Goal: Information Seeking & Learning: Check status

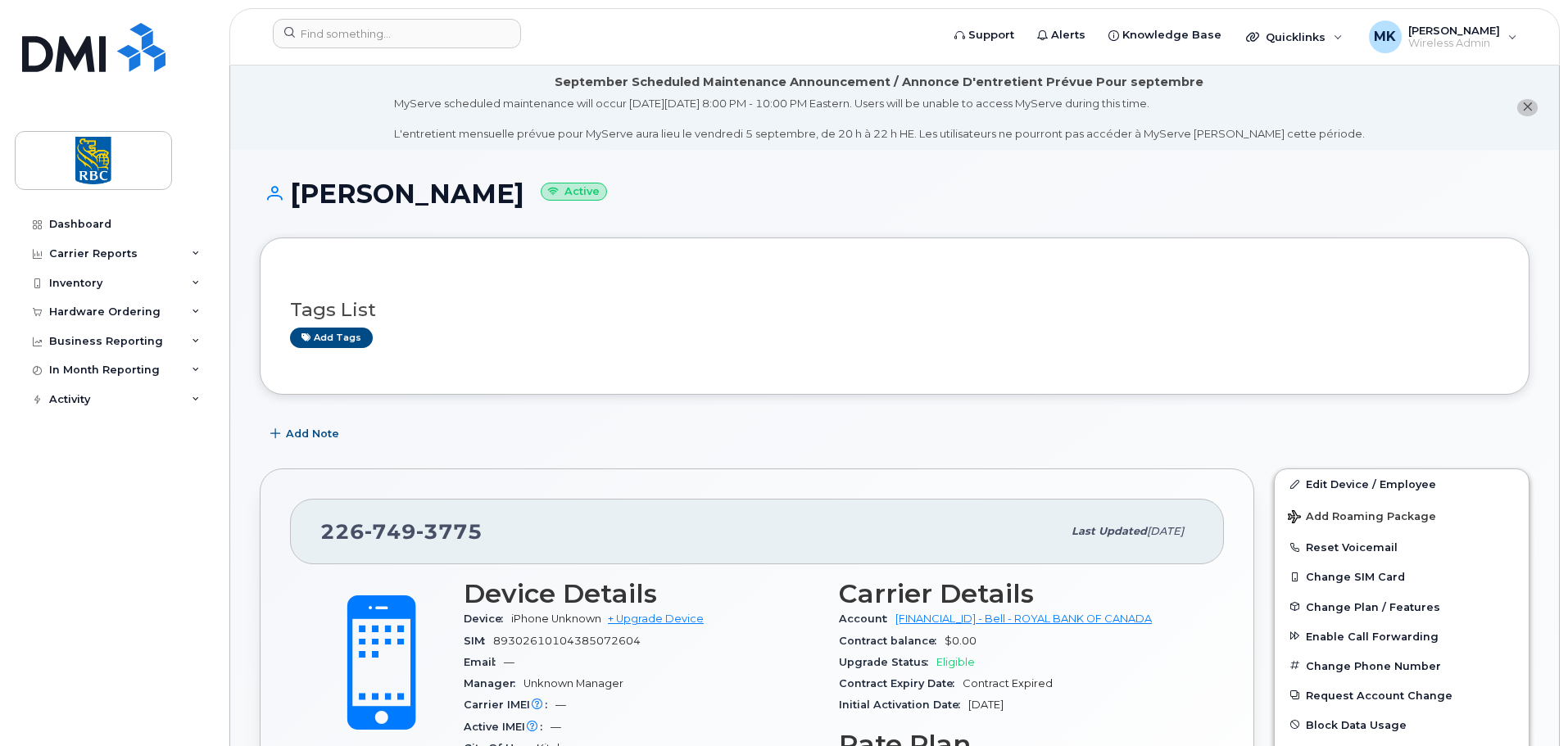
scroll to position [113, 0]
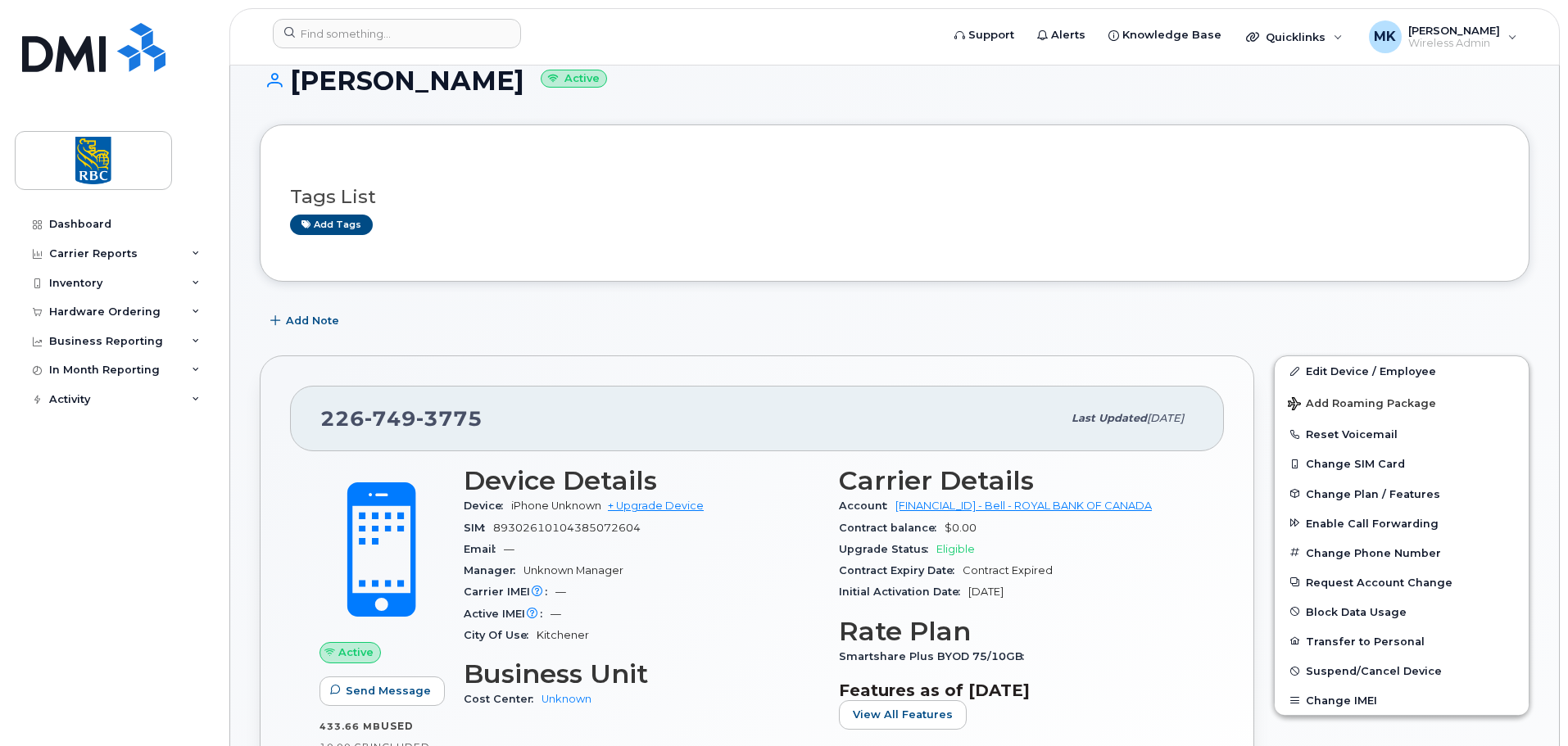
click at [934, 225] on div "Add tags" at bounding box center [888, 225] width 1196 height 20
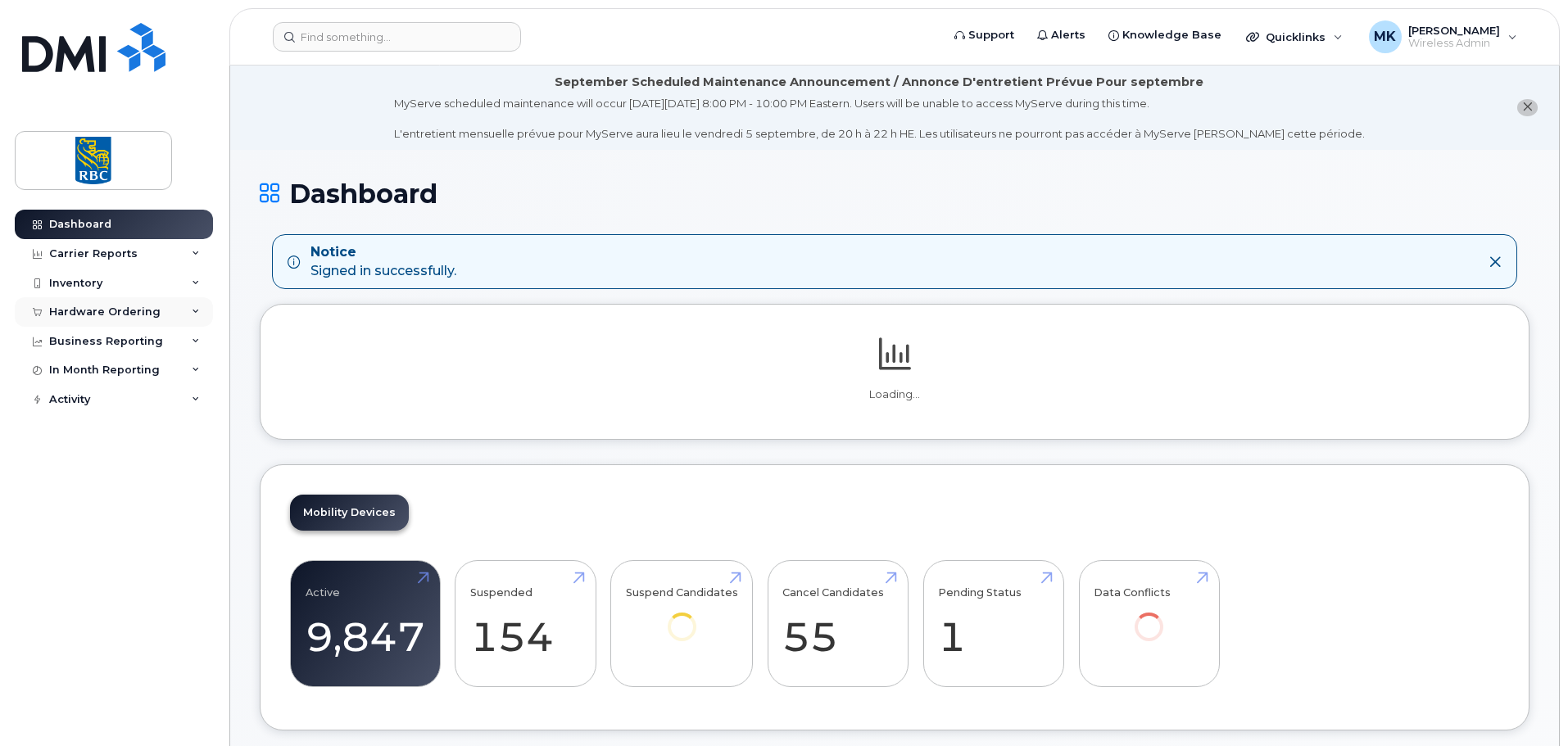
click at [157, 313] on div "Hardware Ordering" at bounding box center [114, 312] width 198 height 30
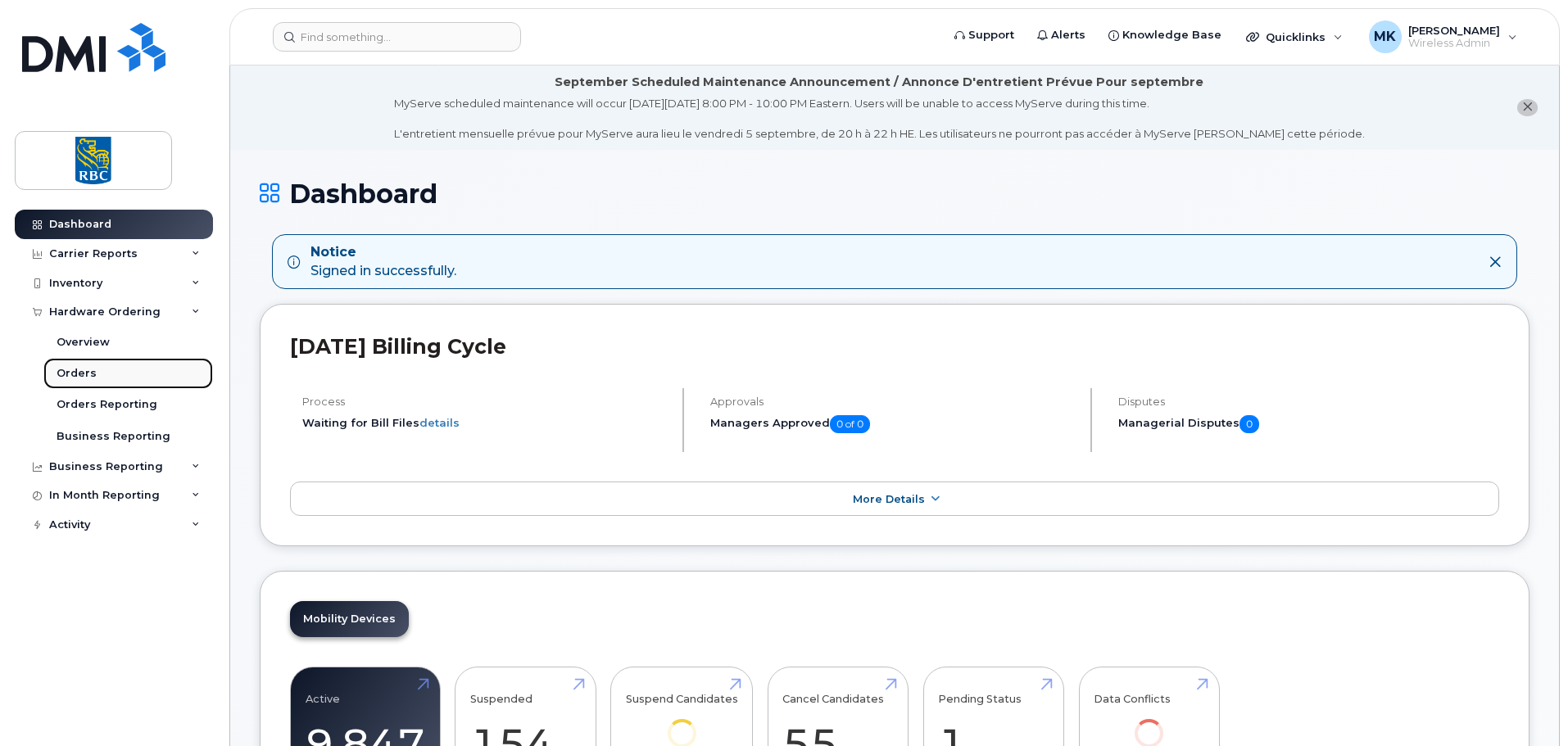
click at [78, 374] on div "Orders" at bounding box center [76, 373] width 40 height 15
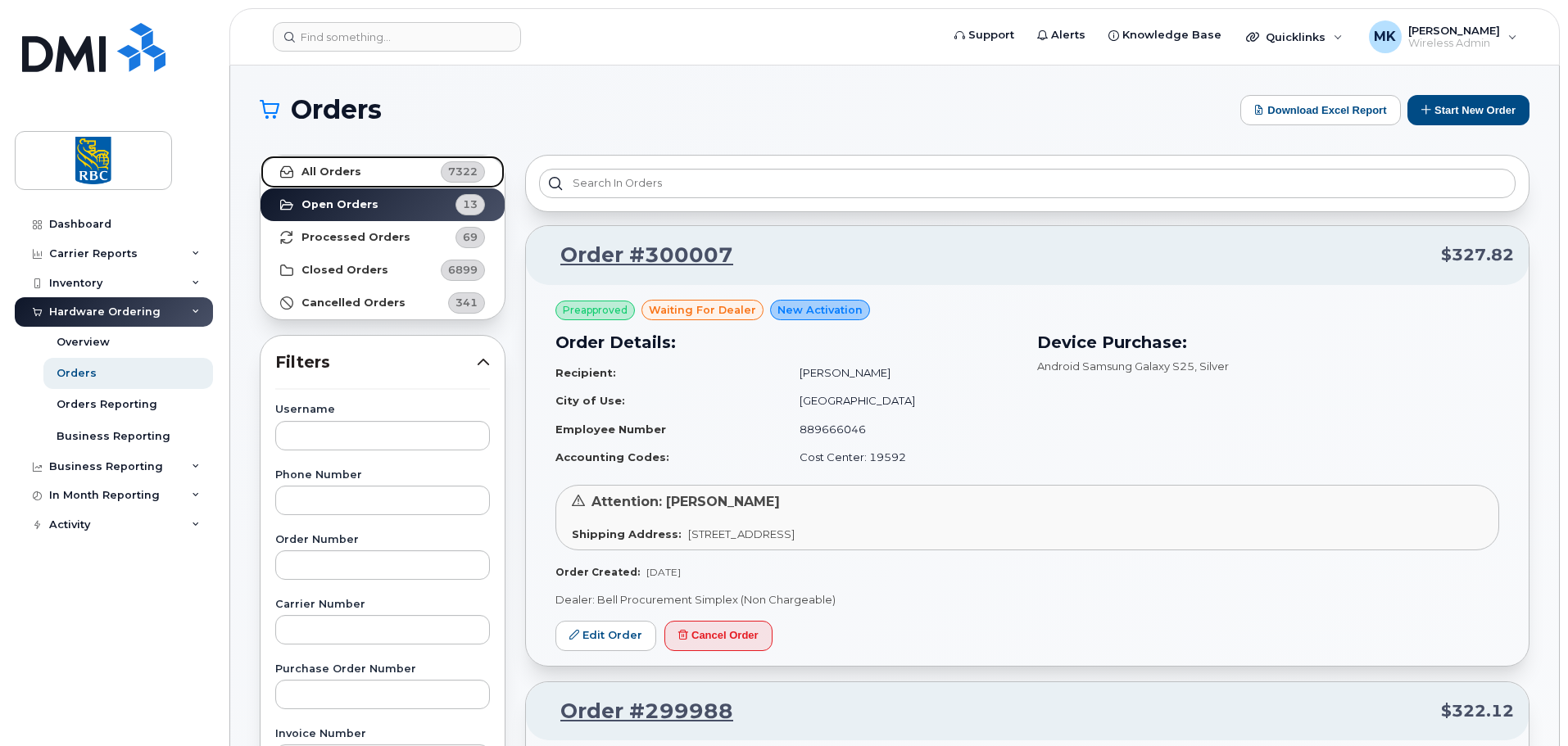
click at [356, 175] on strong "All Orders" at bounding box center [331, 172] width 60 height 13
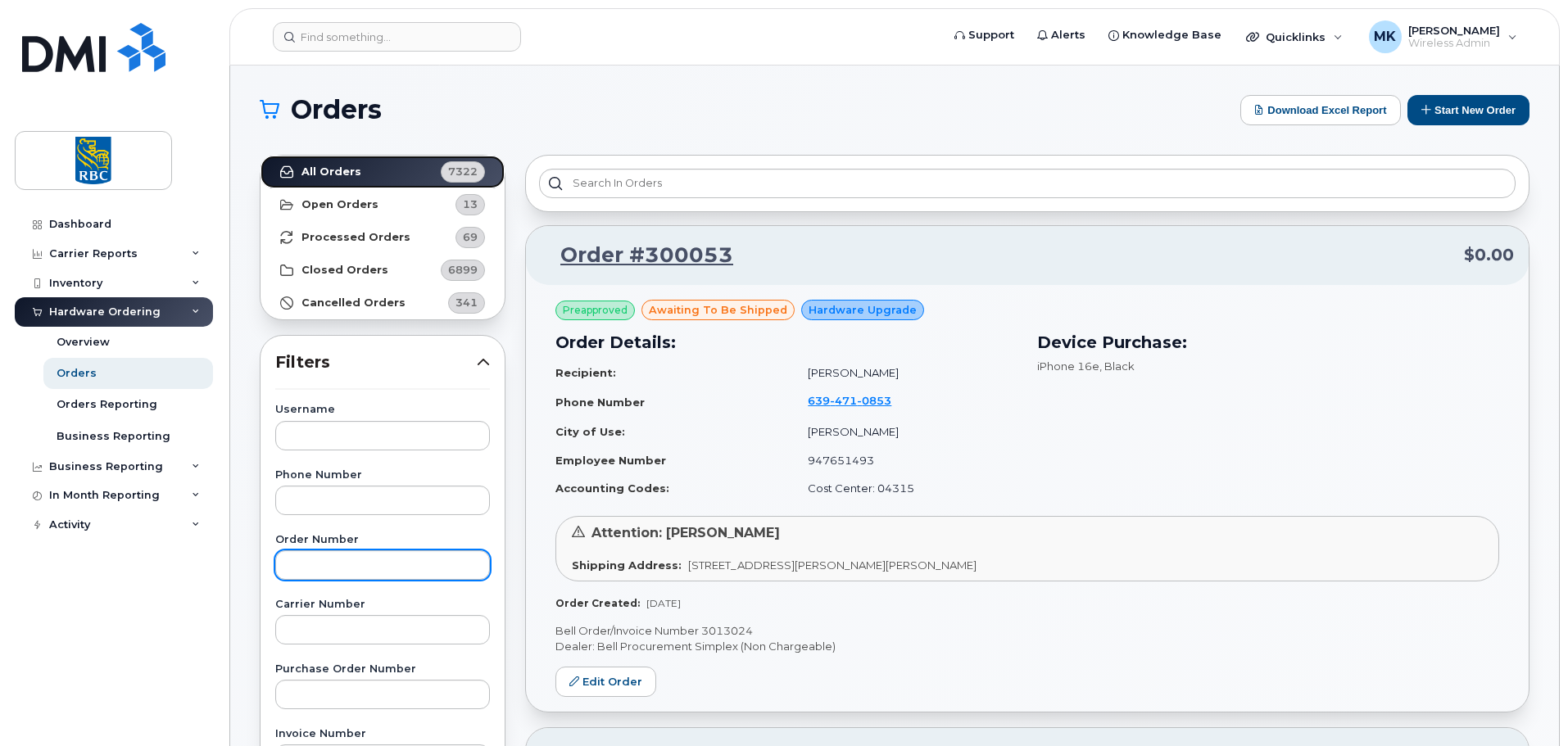
scroll to position [82, 0]
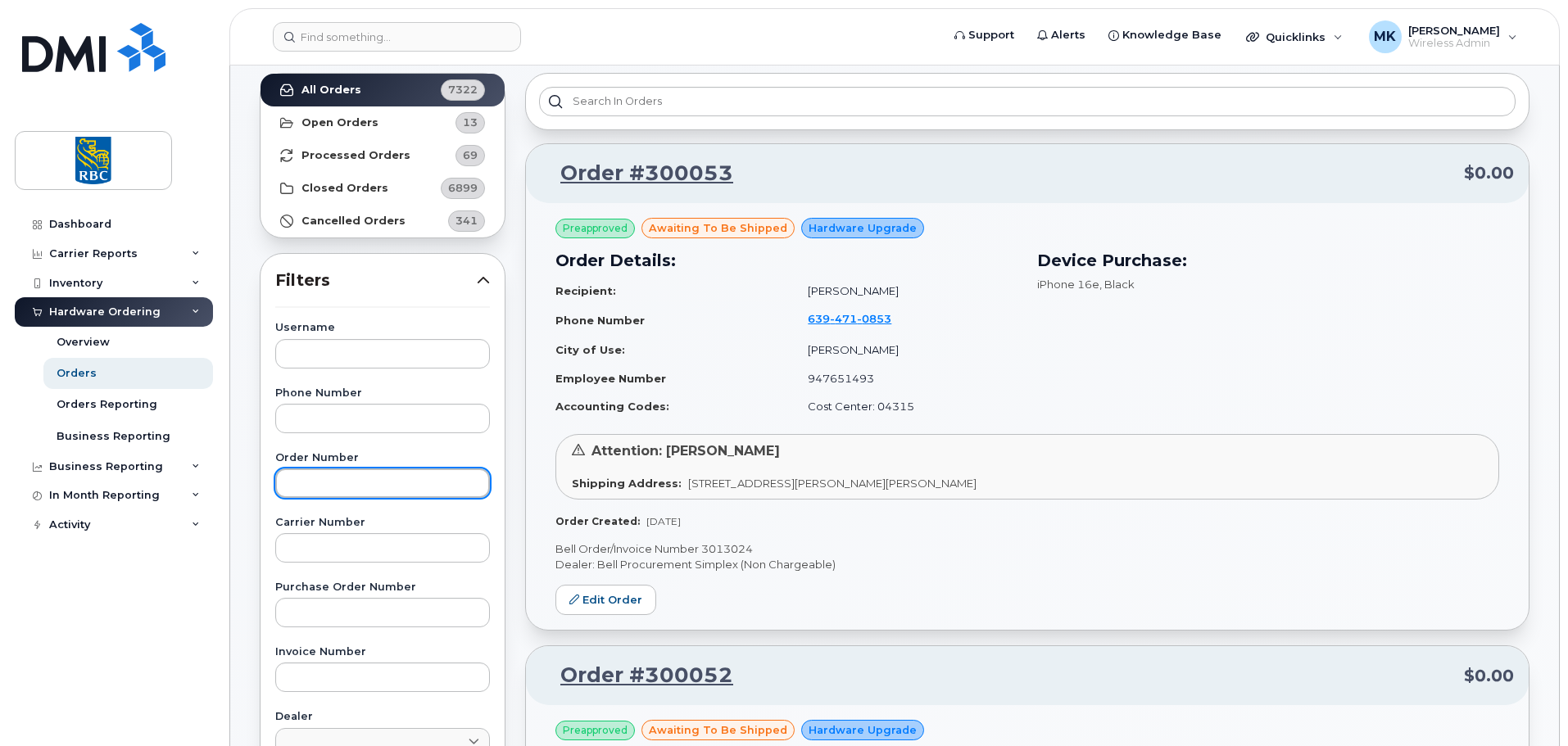
click at [404, 481] on input "text" at bounding box center [383, 484] width 215 height 30
click at [421, 474] on input "text" at bounding box center [383, 484] width 215 height 30
click at [442, 496] on input "text" at bounding box center [383, 484] width 215 height 30
click at [453, 484] on input "text" at bounding box center [383, 484] width 215 height 30
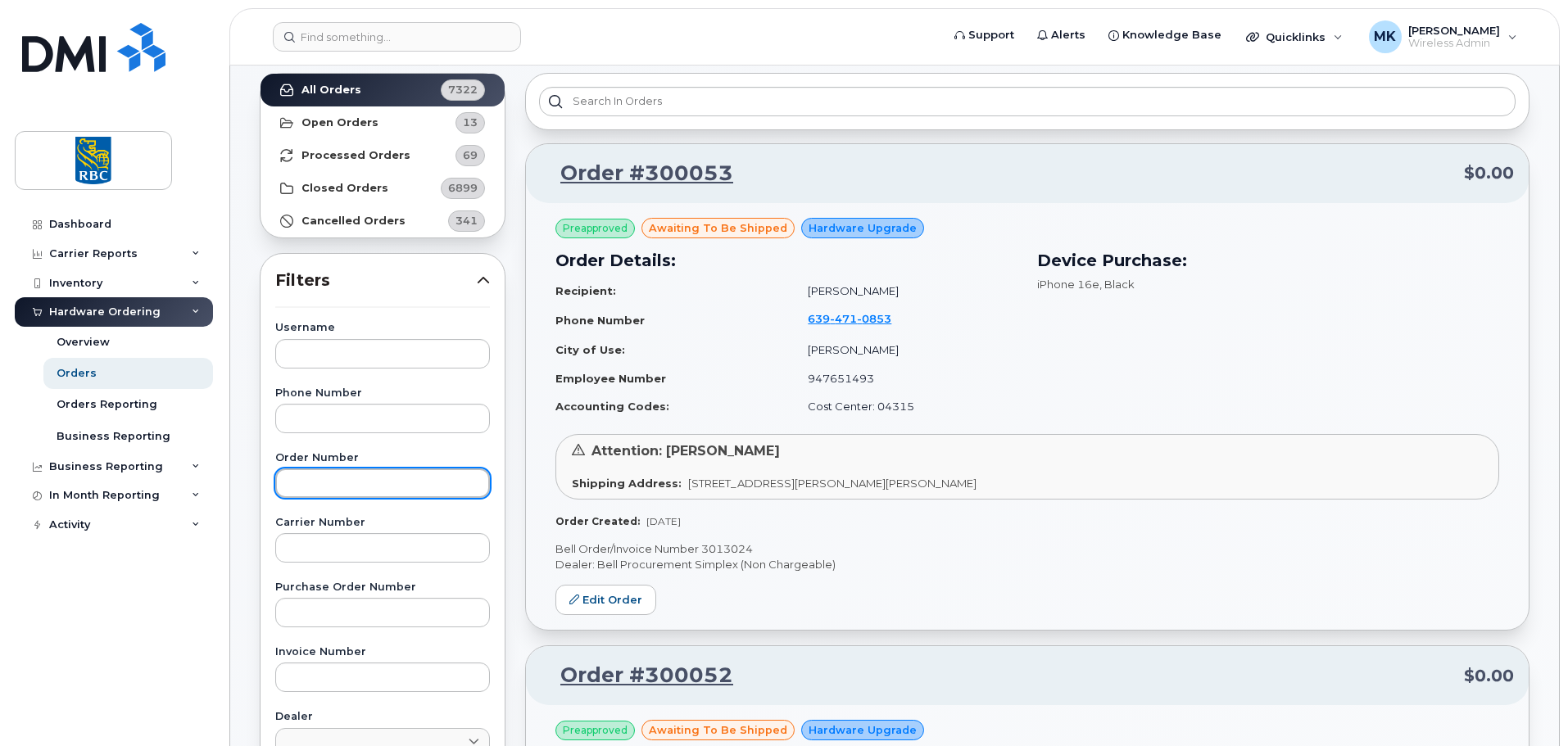
click at [437, 482] on input "text" at bounding box center [383, 484] width 215 height 30
click at [431, 493] on input "text" at bounding box center [383, 484] width 215 height 30
click at [454, 490] on input "text" at bounding box center [383, 484] width 215 height 30
click at [457, 487] on input "text" at bounding box center [383, 484] width 215 height 30
click at [473, 484] on input "text" at bounding box center [383, 484] width 215 height 30
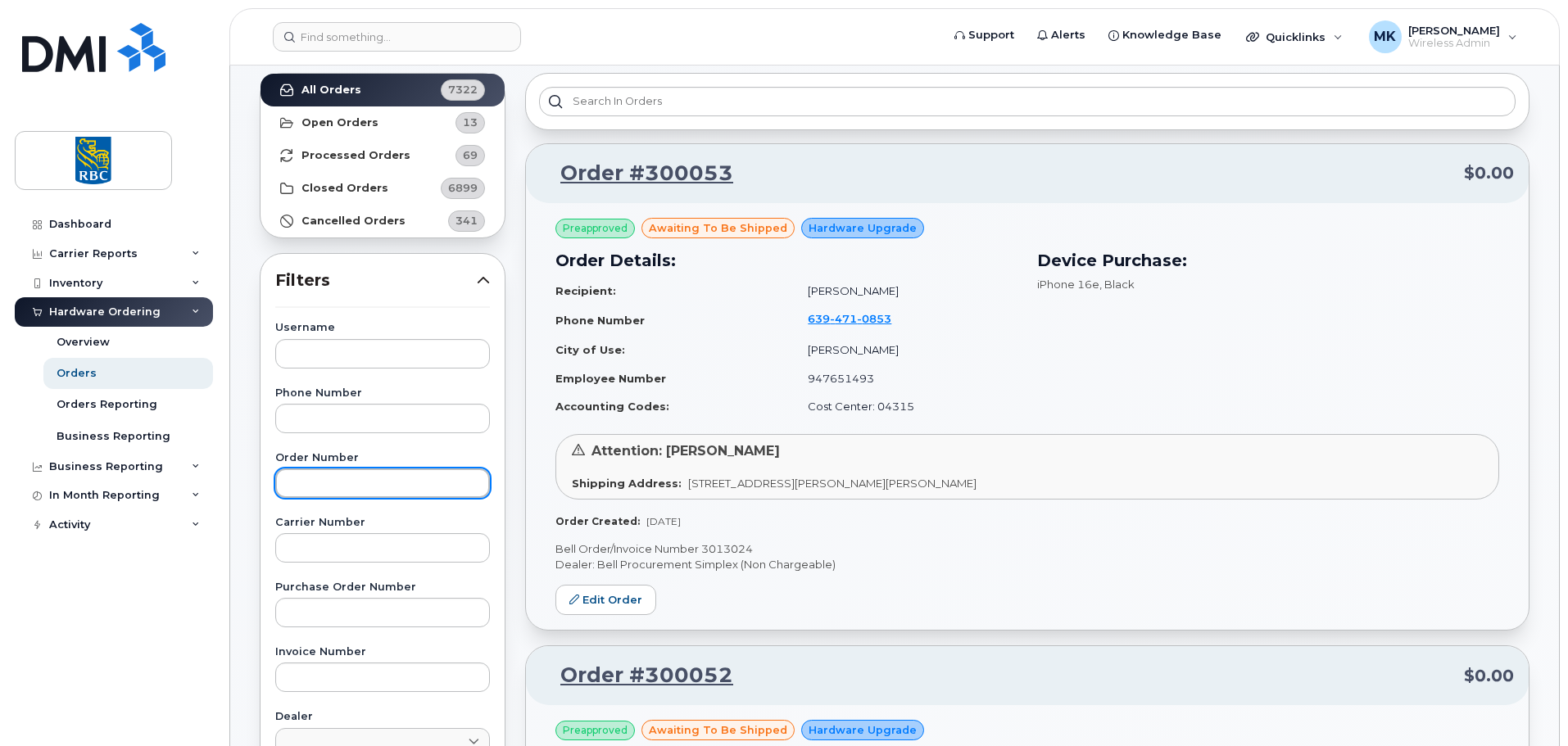
click at [473, 484] on input "text" at bounding box center [383, 484] width 215 height 30
click at [465, 488] on input "text" at bounding box center [383, 484] width 215 height 30
click at [464, 488] on input "text" at bounding box center [383, 484] width 215 height 30
click at [462, 484] on input "text" at bounding box center [383, 484] width 215 height 30
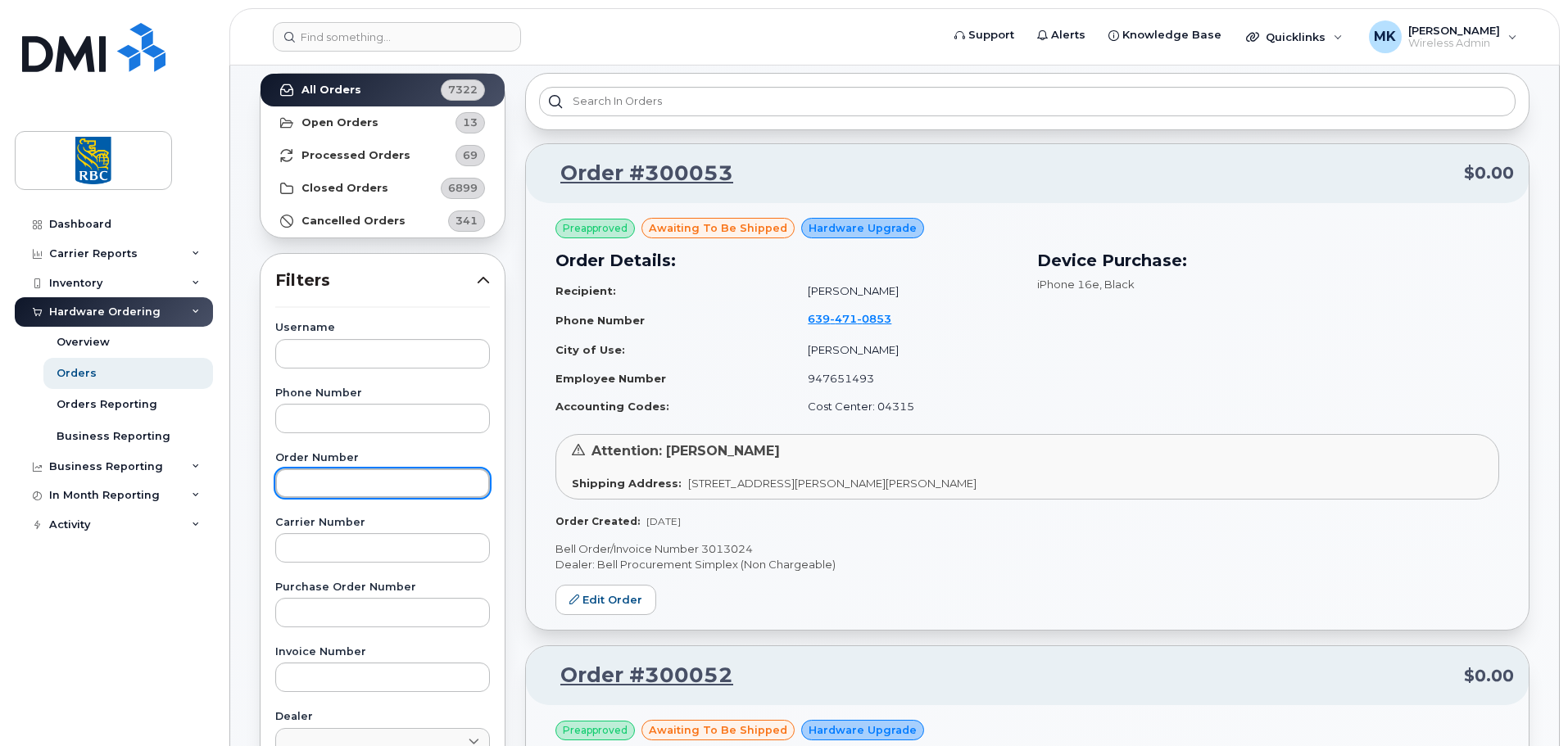
click at [462, 484] on input "text" at bounding box center [383, 484] width 215 height 30
click at [461, 484] on input "text" at bounding box center [383, 484] width 215 height 30
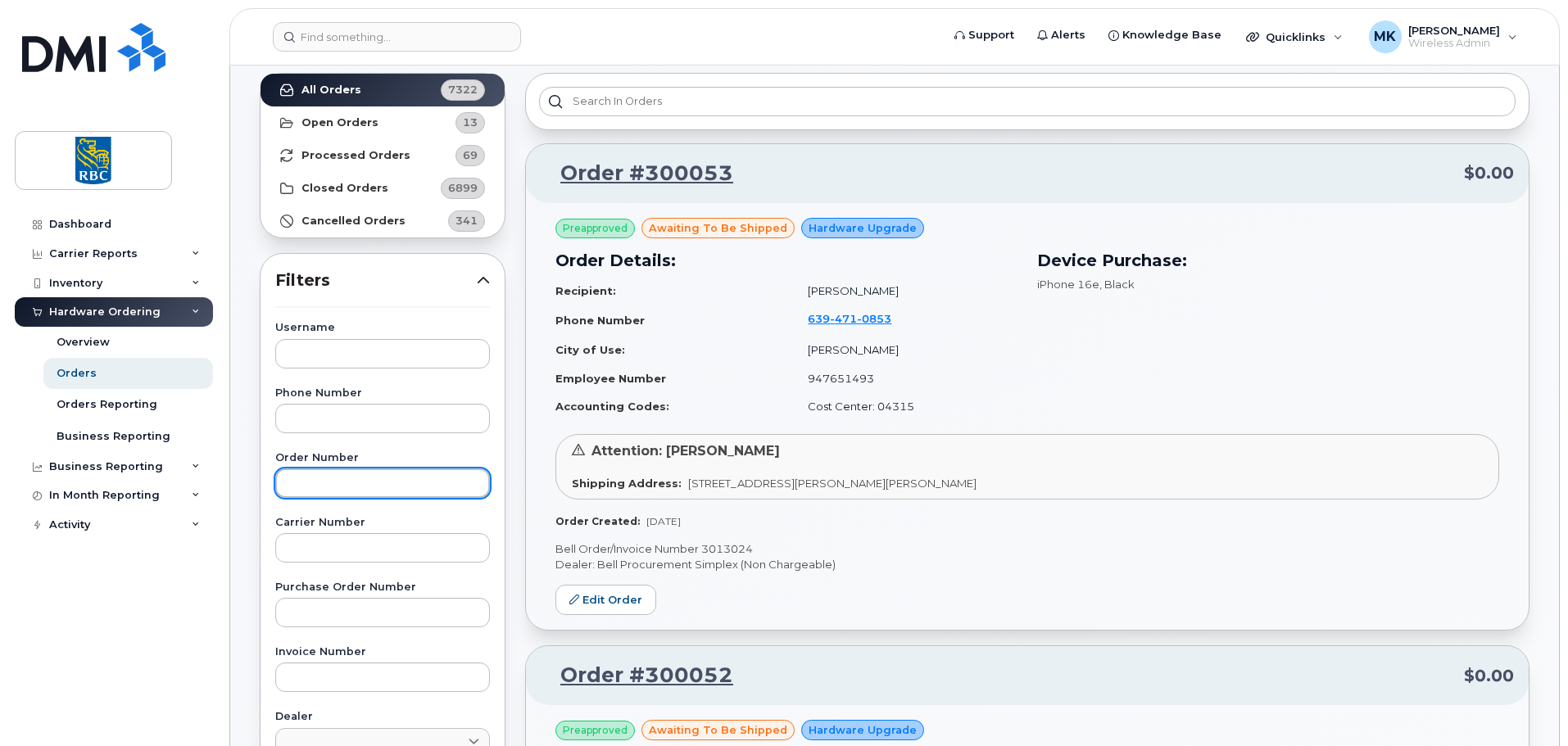
click at [435, 480] on input "text" at bounding box center [383, 484] width 215 height 30
click at [404, 482] on input "text" at bounding box center [383, 484] width 215 height 30
type input "c"
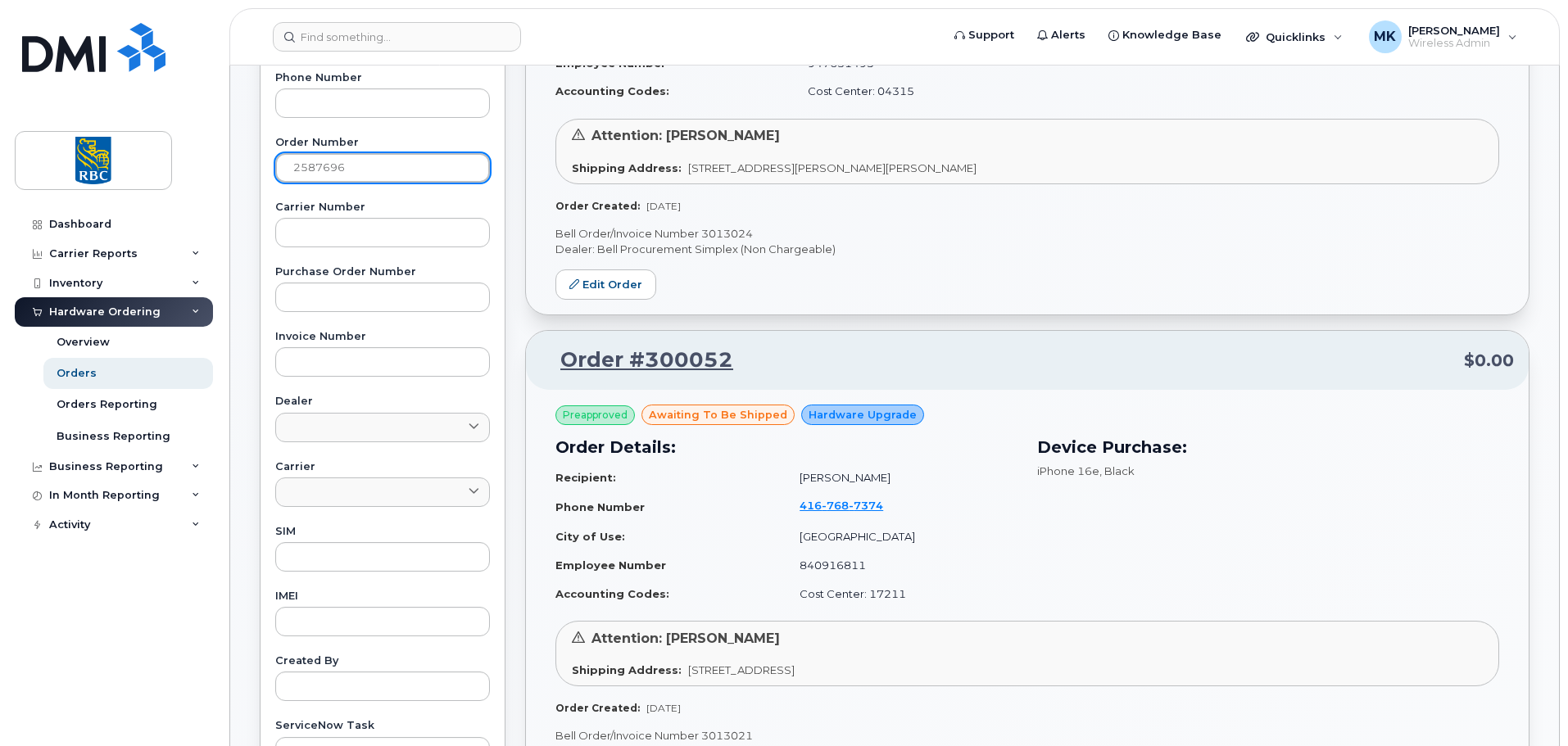
scroll to position [491, 0]
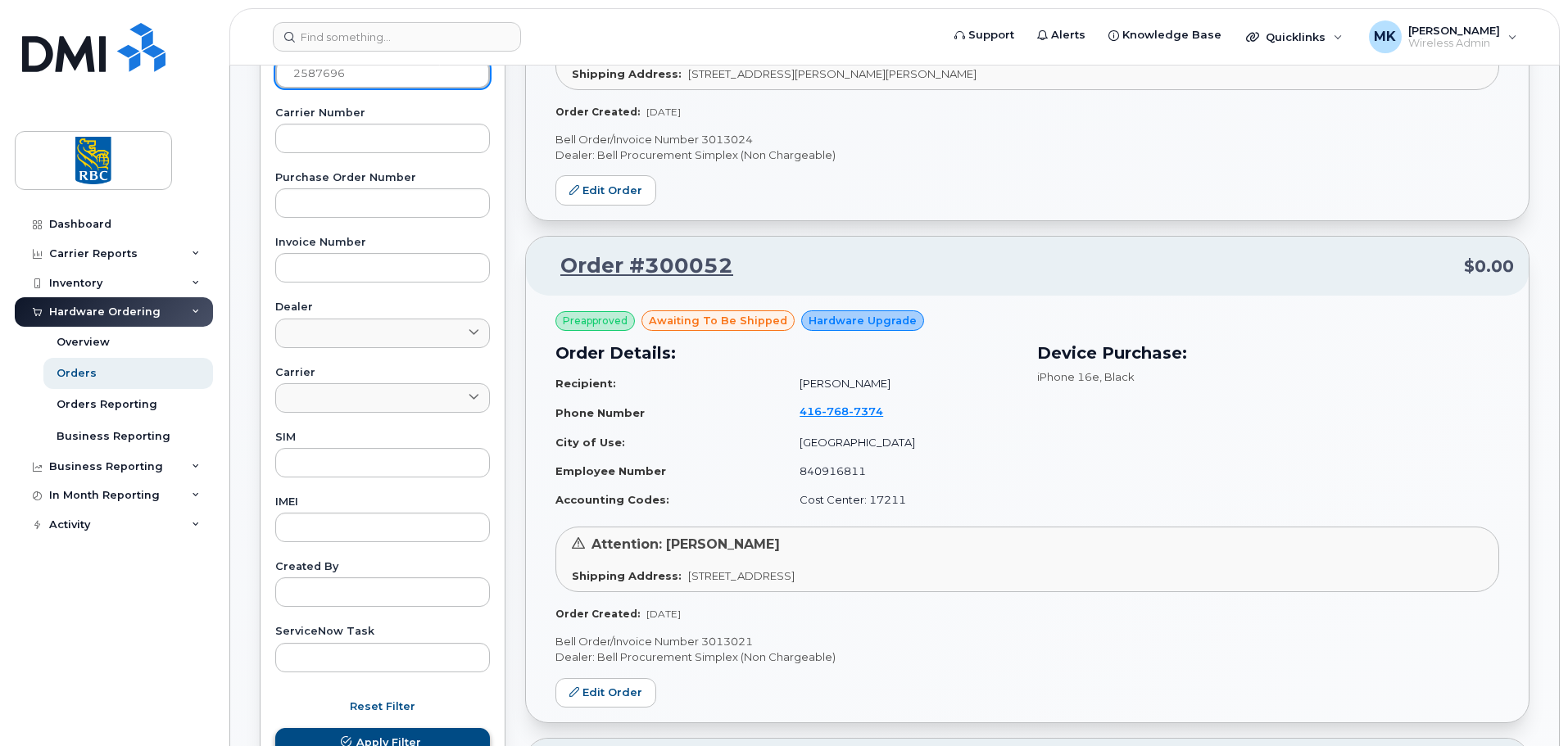
type input "2587696"
click at [398, 735] on span "Apply Filter" at bounding box center [389, 742] width 65 height 16
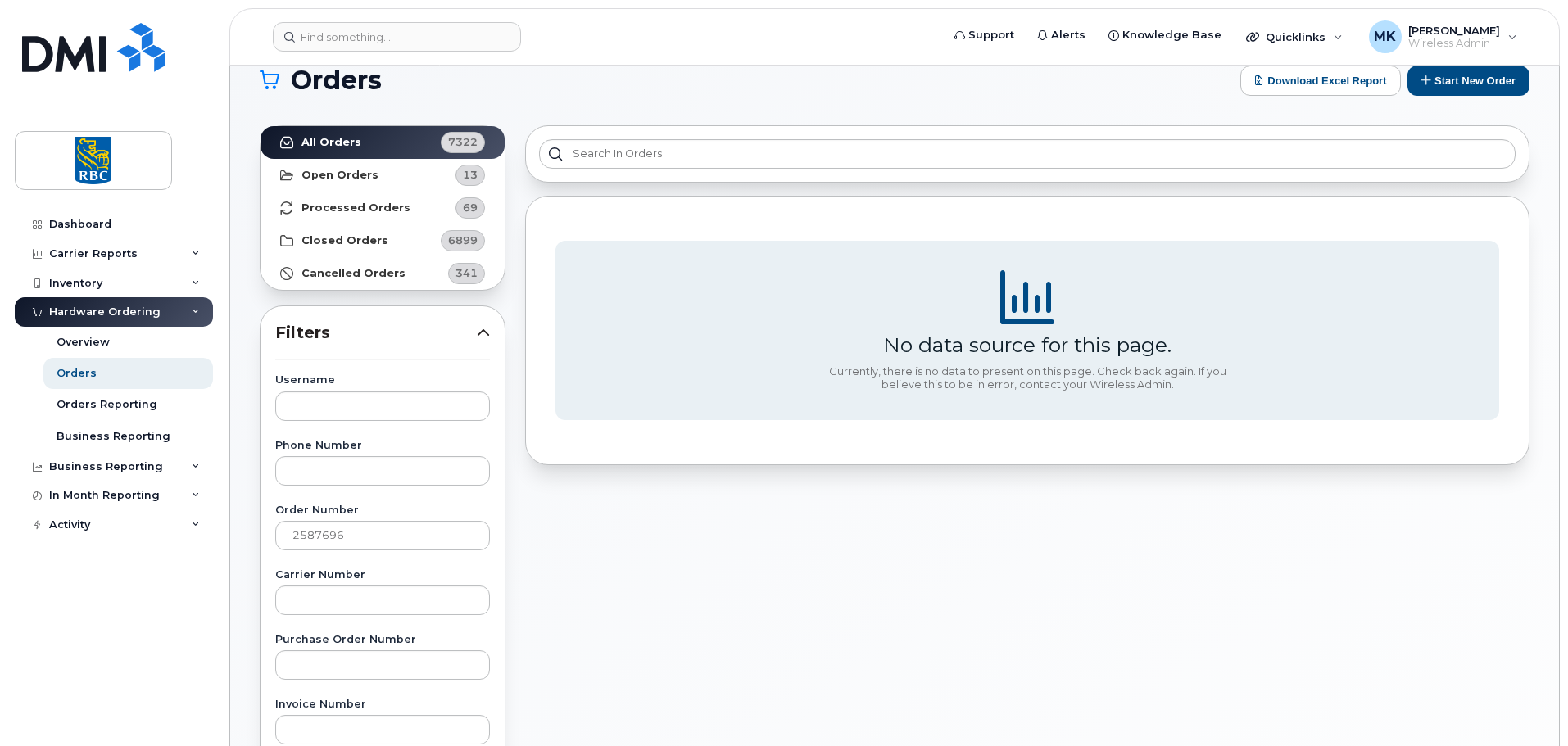
scroll to position [0, 0]
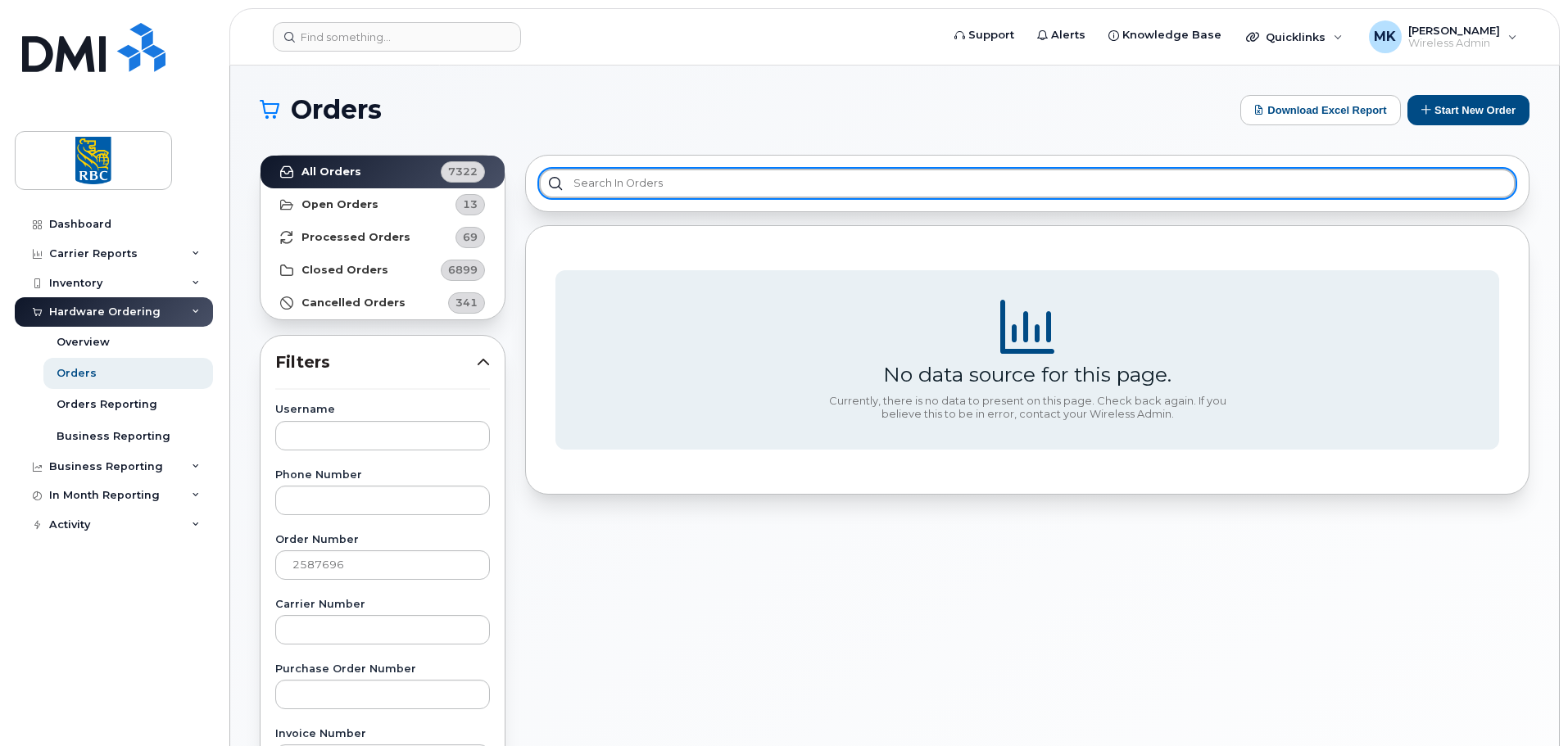
click at [662, 190] on input "text" at bounding box center [1027, 183] width 976 height 30
paste input "2587696"
type input "2587696"
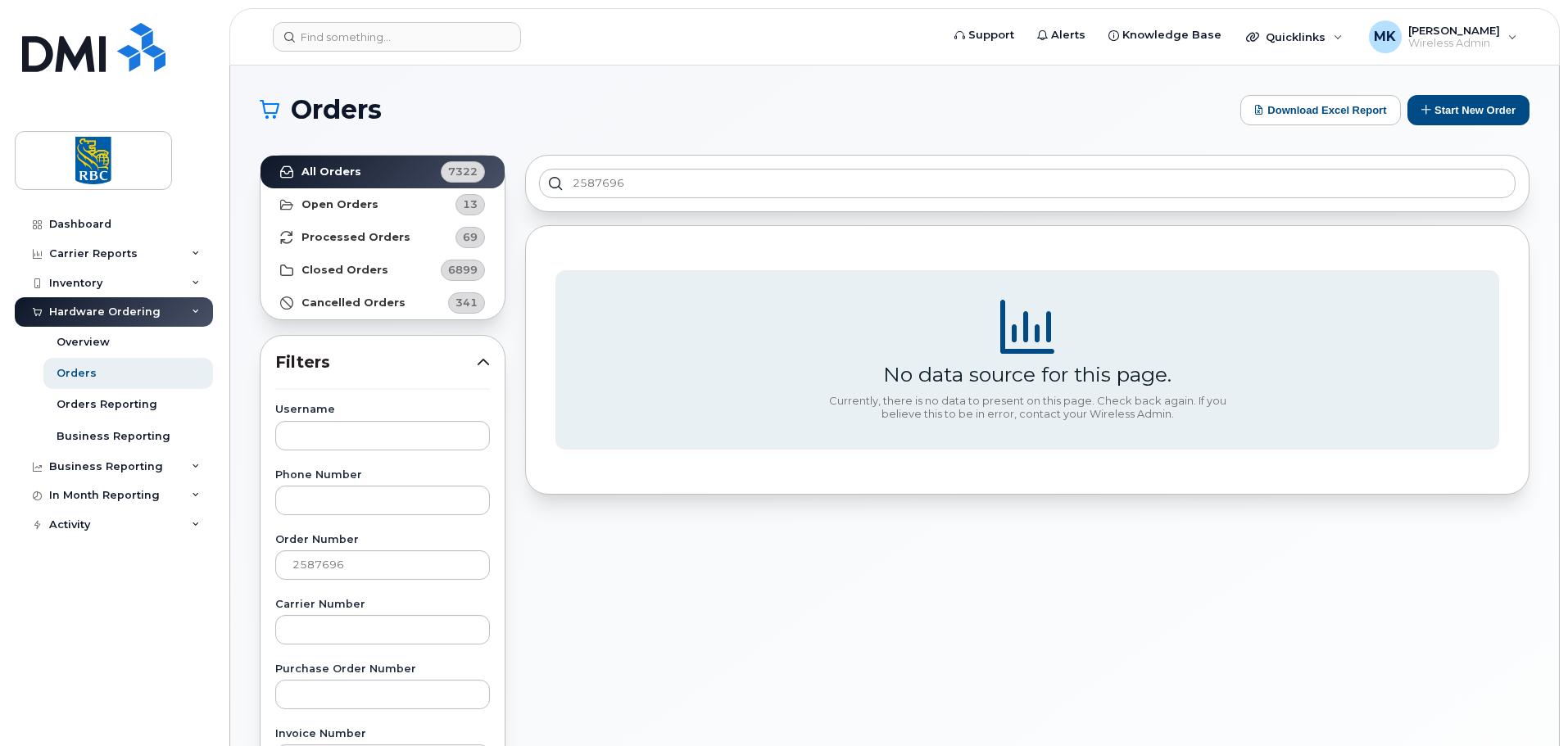
click at [743, 224] on div "2587696 No data source for this page. Currently, there is no data to present on…" at bounding box center [1027, 720] width 1025 height 1151
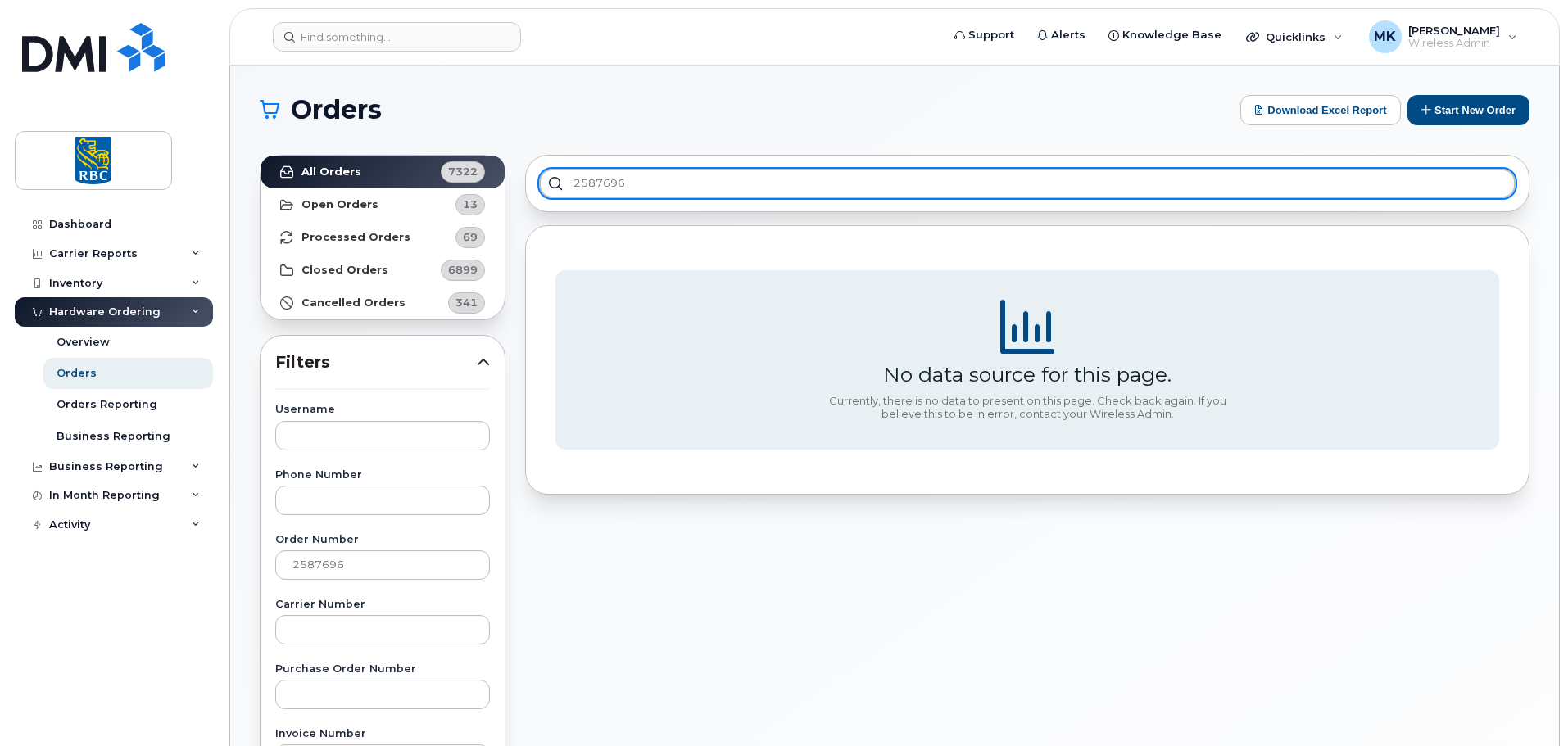
click at [682, 173] on input "2587696" at bounding box center [1027, 183] width 976 height 30
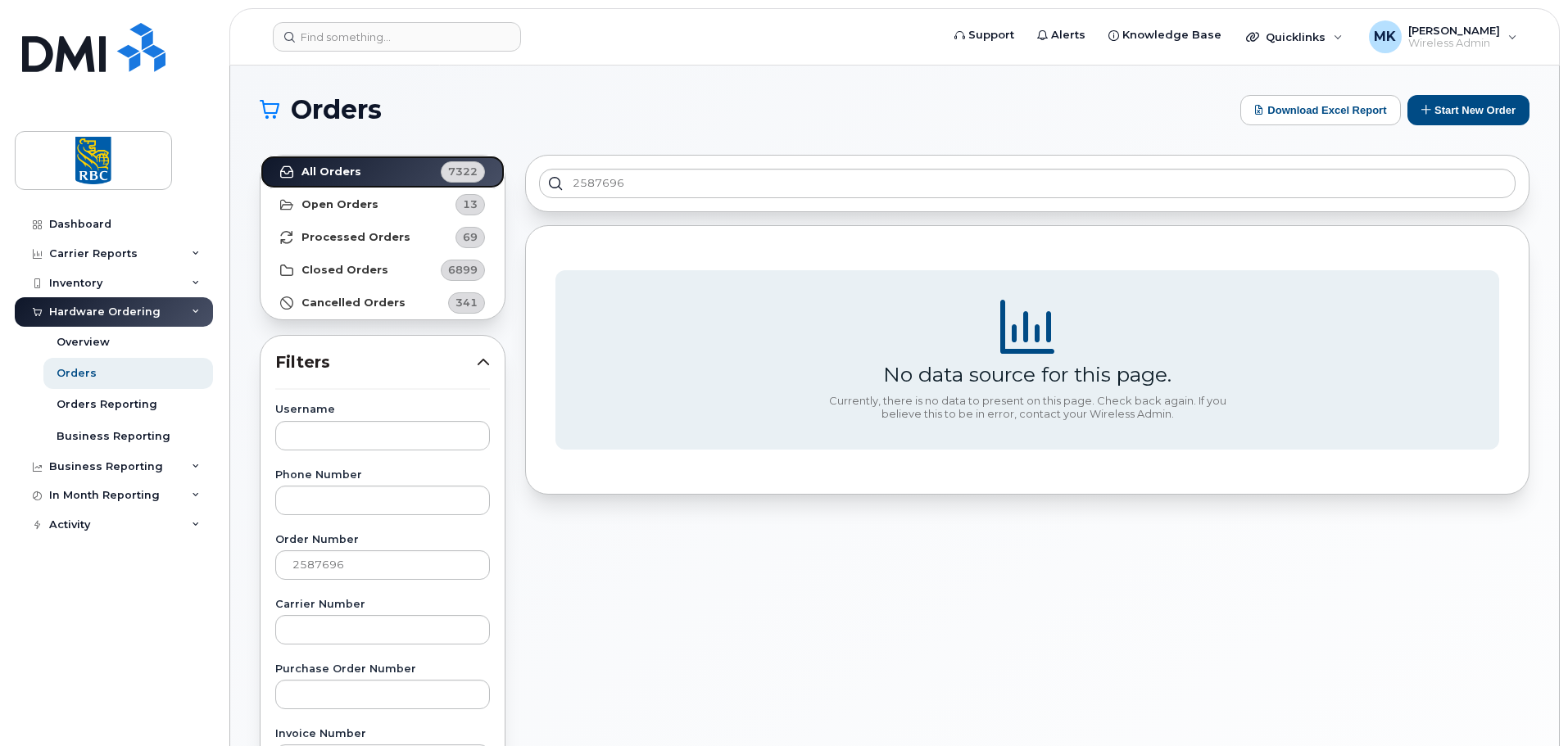
click at [363, 168] on link "All Orders 7322" at bounding box center [383, 171] width 244 height 32
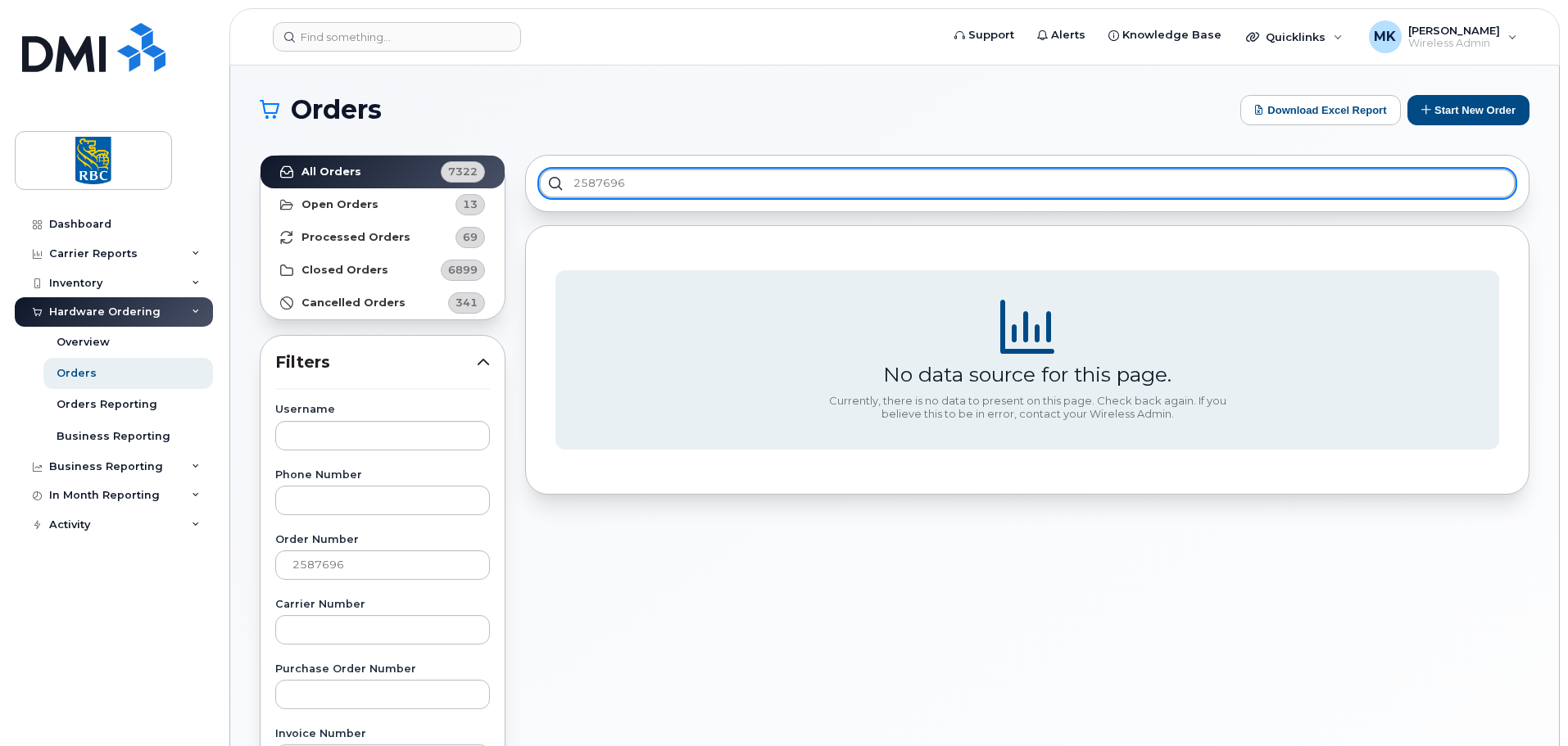
click at [678, 187] on input "2587696" at bounding box center [1027, 183] width 976 height 30
drag, startPoint x: 708, startPoint y: 178, endPoint x: 549, endPoint y: 176, distance: 159.0
click at [549, 176] on input "2587696" at bounding box center [1027, 183] width 976 height 30
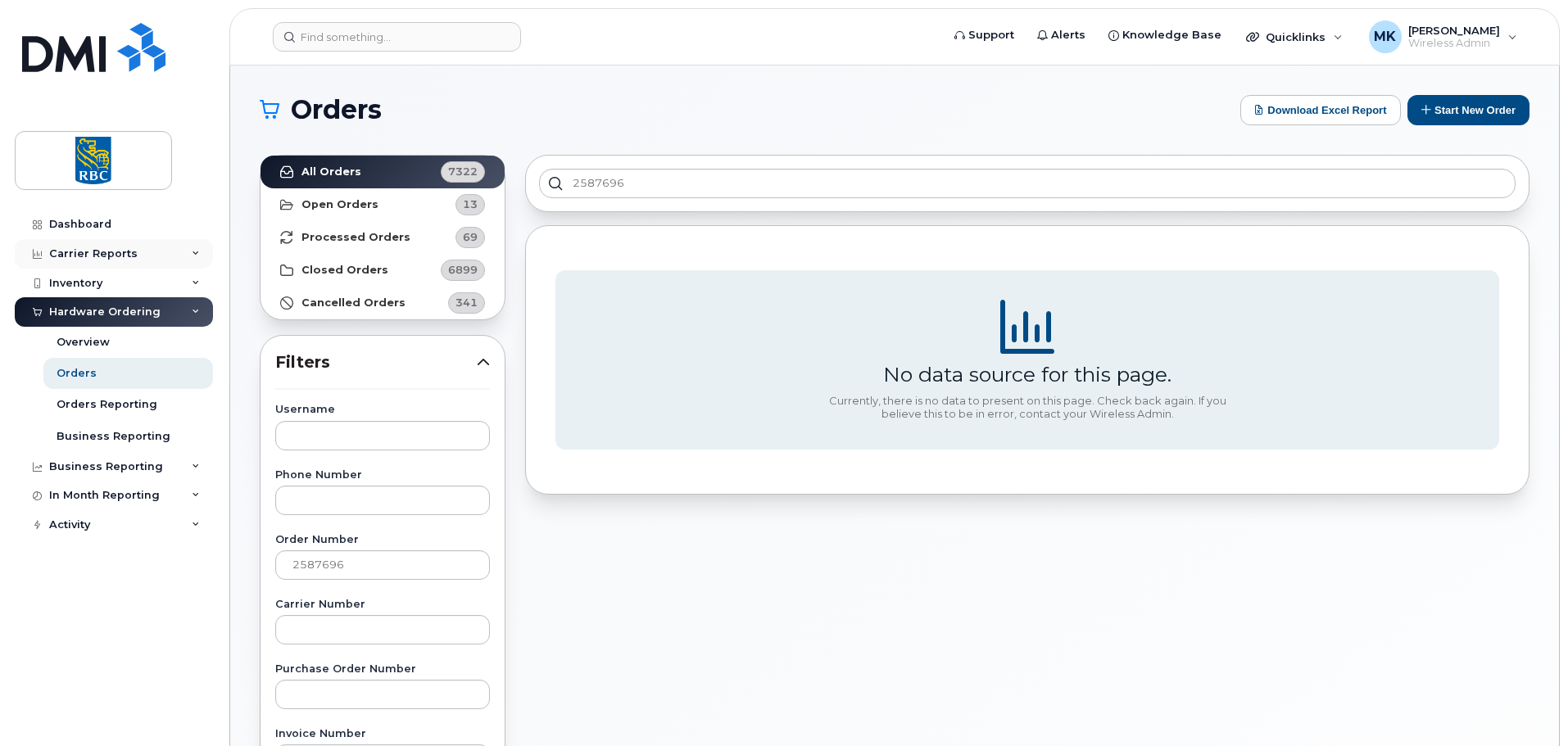
click at [120, 261] on div "Carrier Reports" at bounding box center [114, 254] width 198 height 30
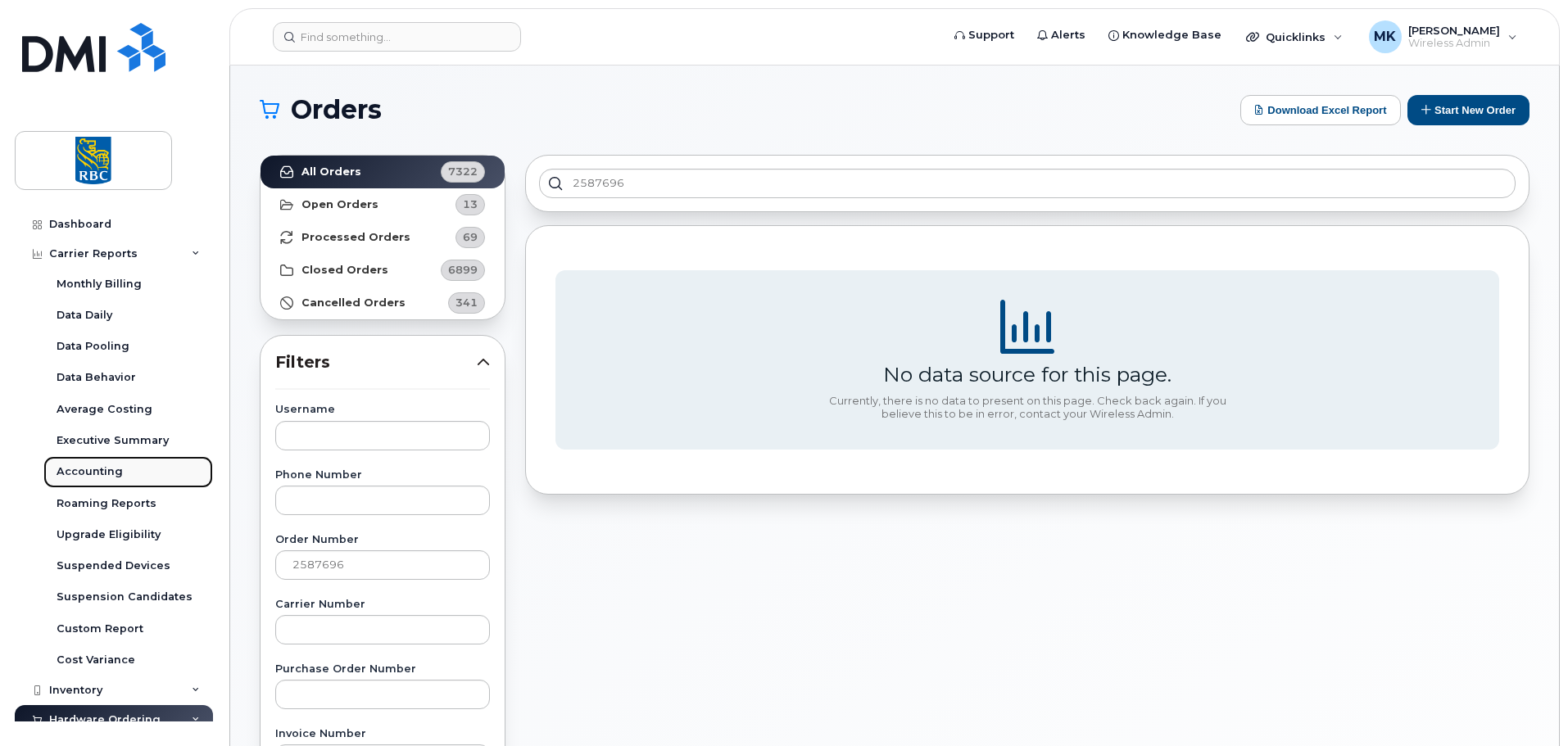
click at [117, 473] on div "Accounting" at bounding box center [90, 471] width 67 height 15
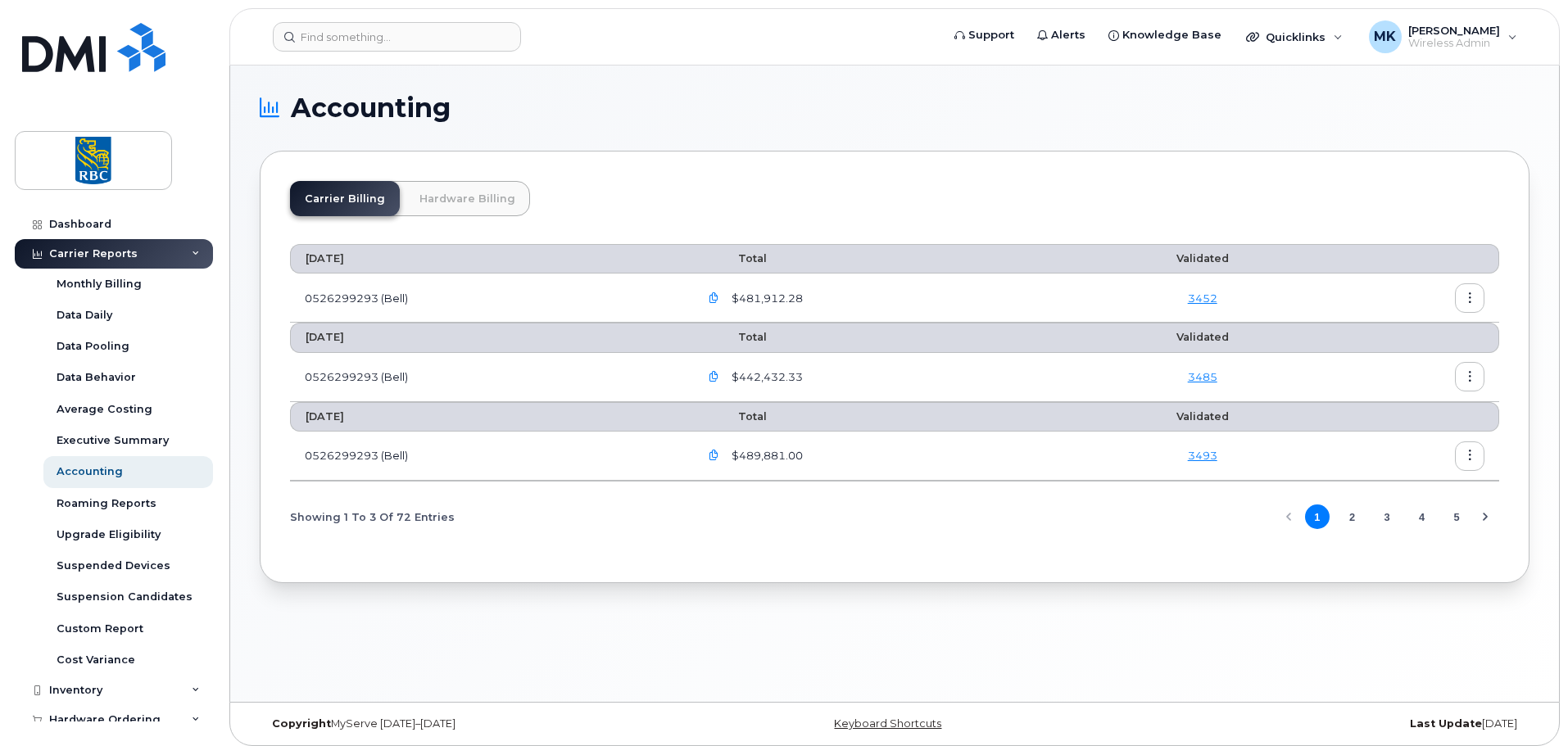
click at [459, 196] on link "Hardware Billing" at bounding box center [467, 198] width 126 height 35
click at [909, 190] on div "Carrier Billing Hardware Billing" at bounding box center [894, 204] width 1209 height 48
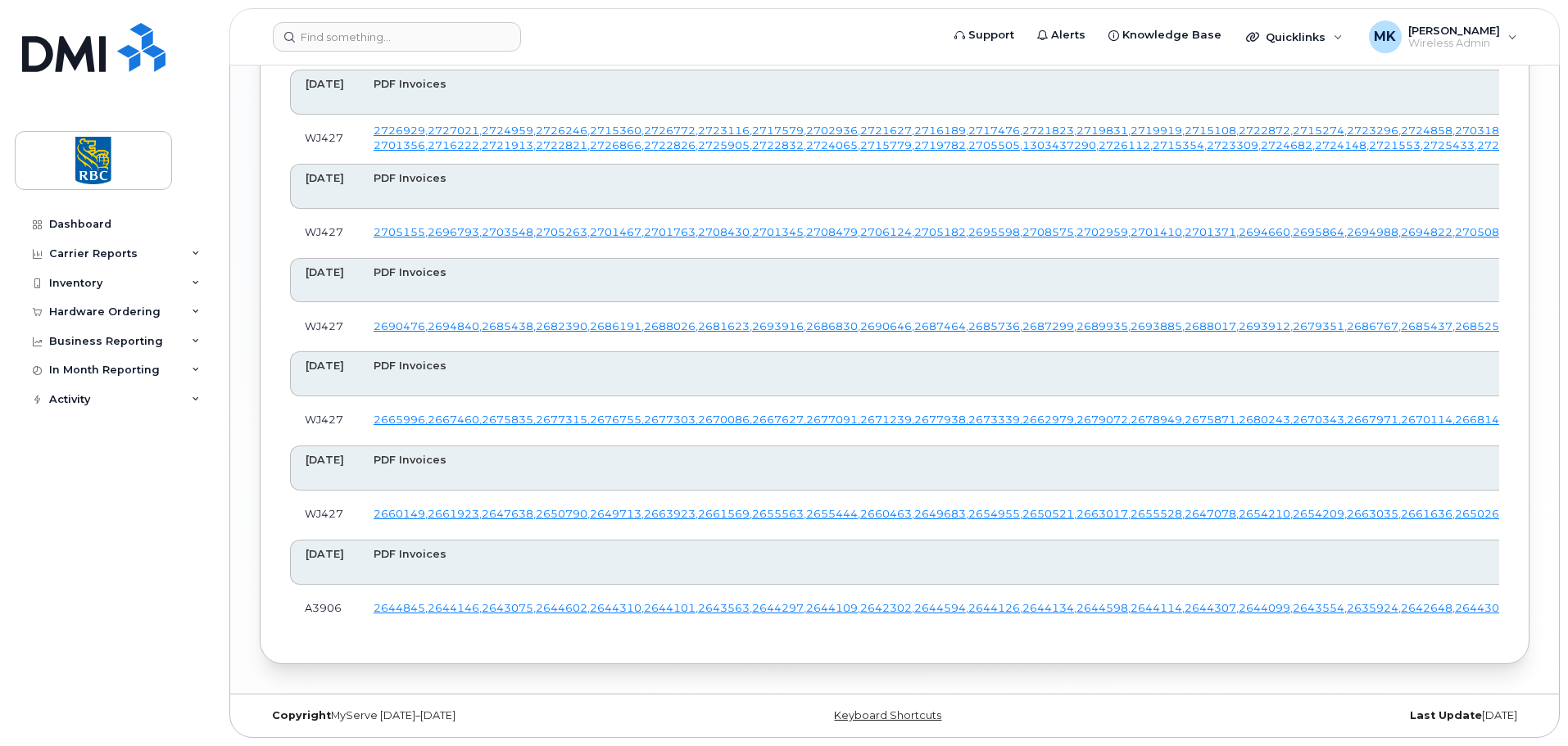
scroll to position [7339, 0]
click at [479, 42] on input at bounding box center [397, 37] width 248 height 30
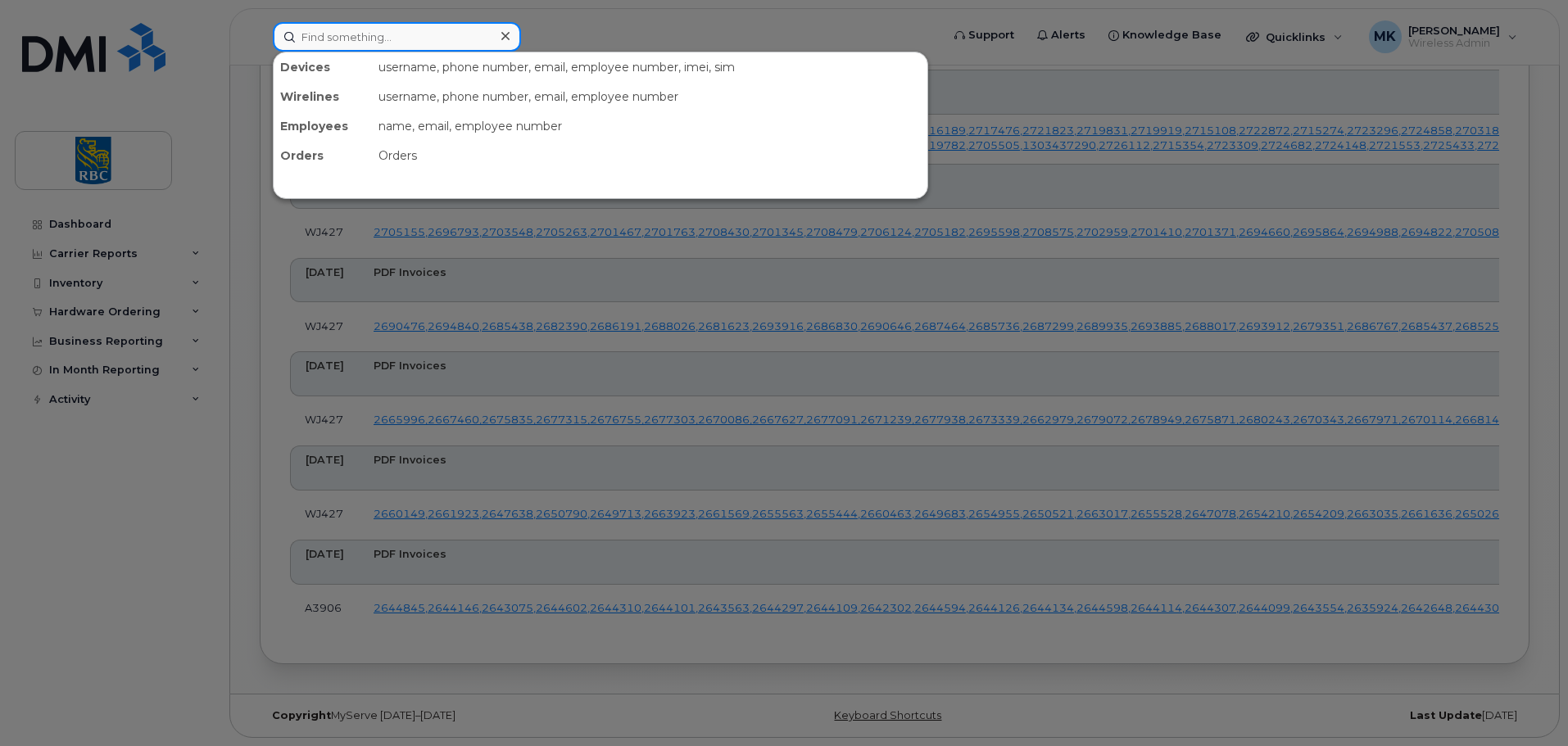
paste input "2587696"
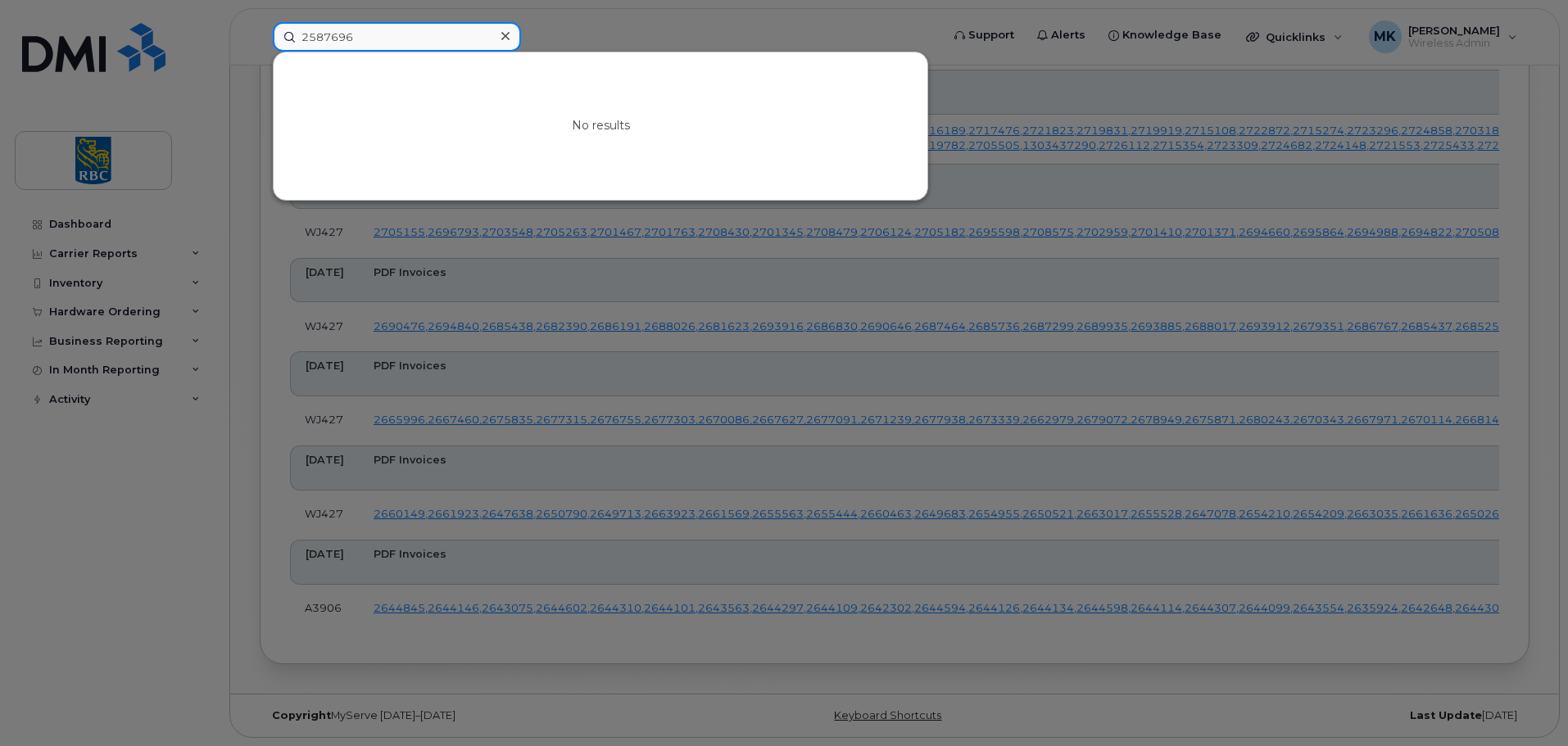
type input "2587696"
click at [602, 34] on div at bounding box center [784, 373] width 1568 height 746
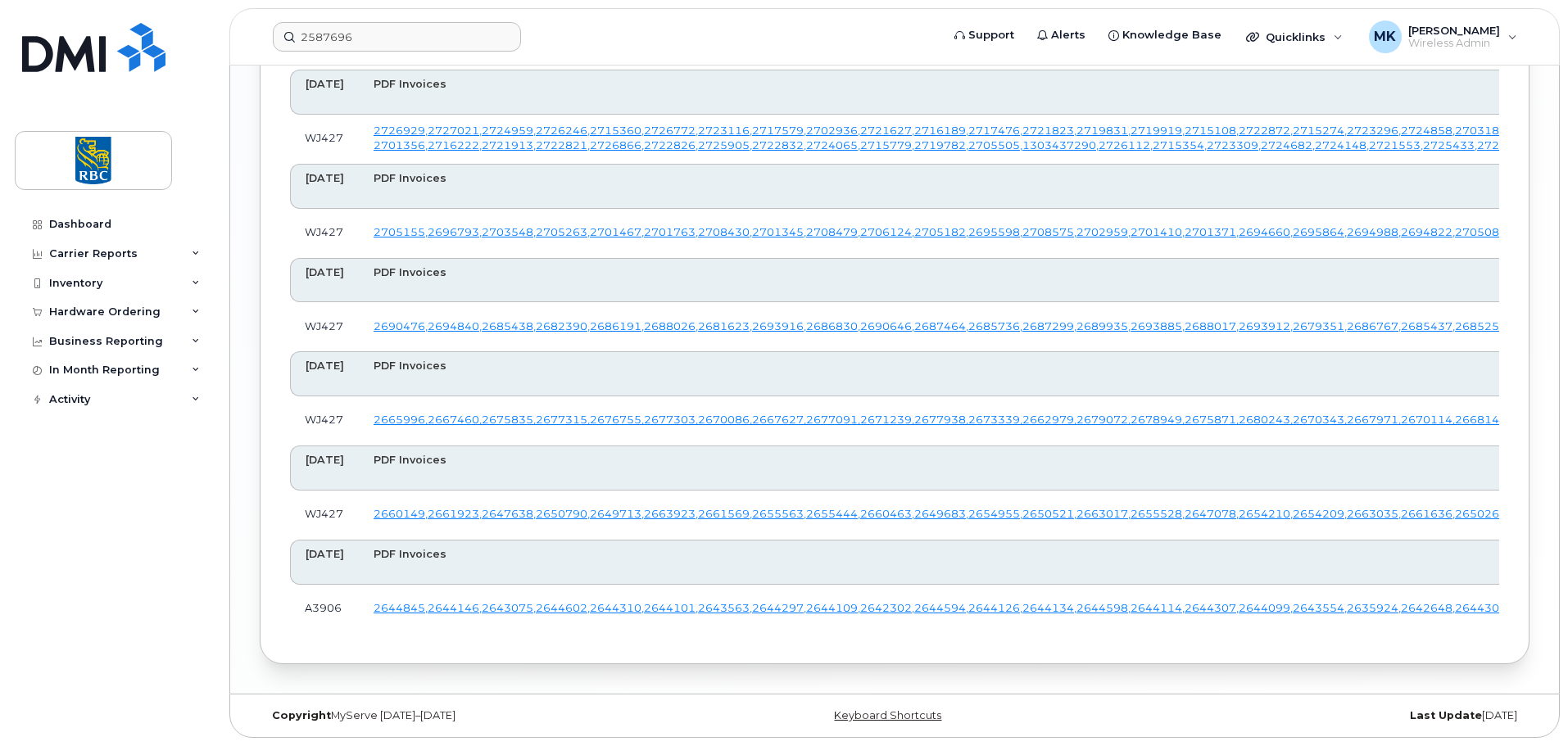
scroll to position [6028, 0]
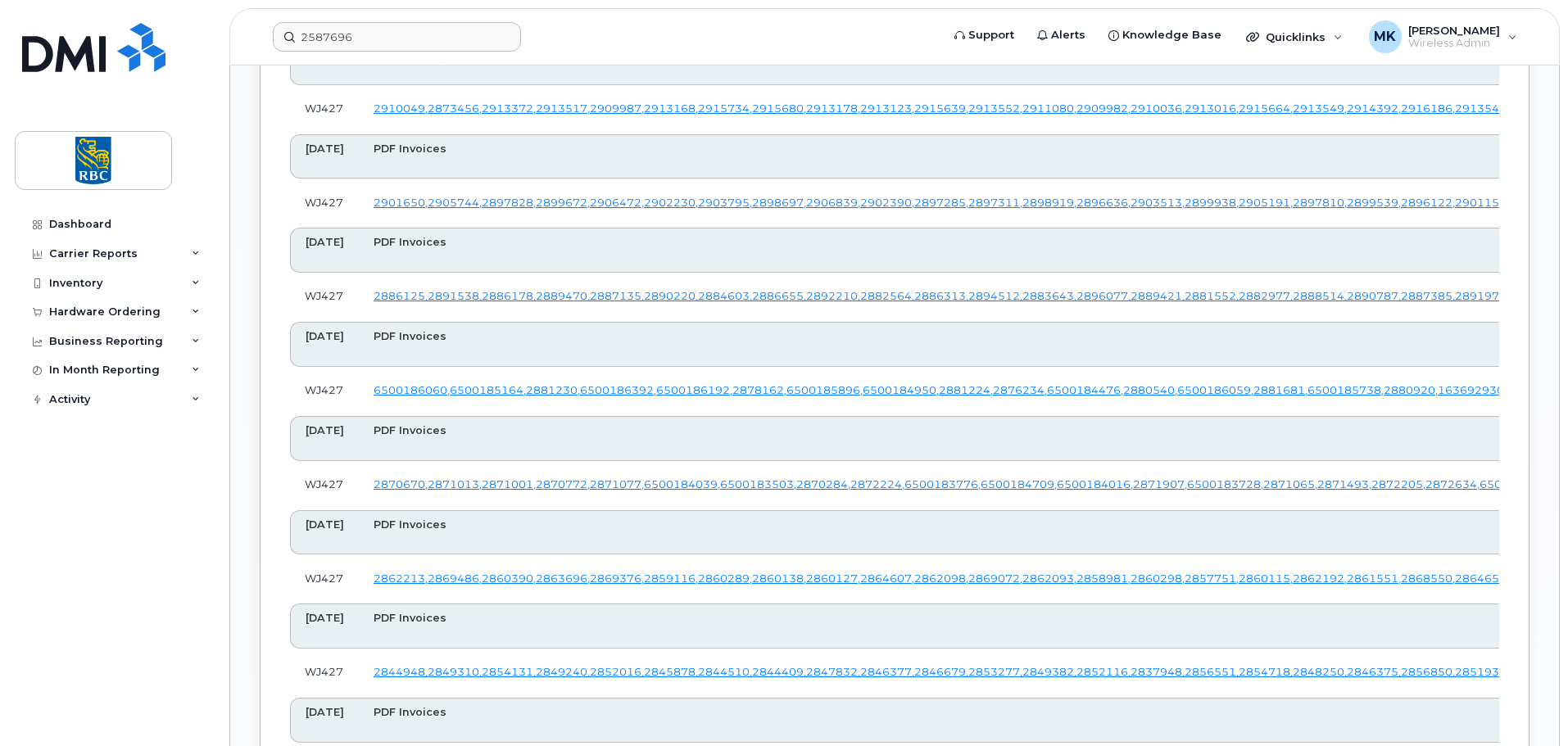
scroll to position [705, 0]
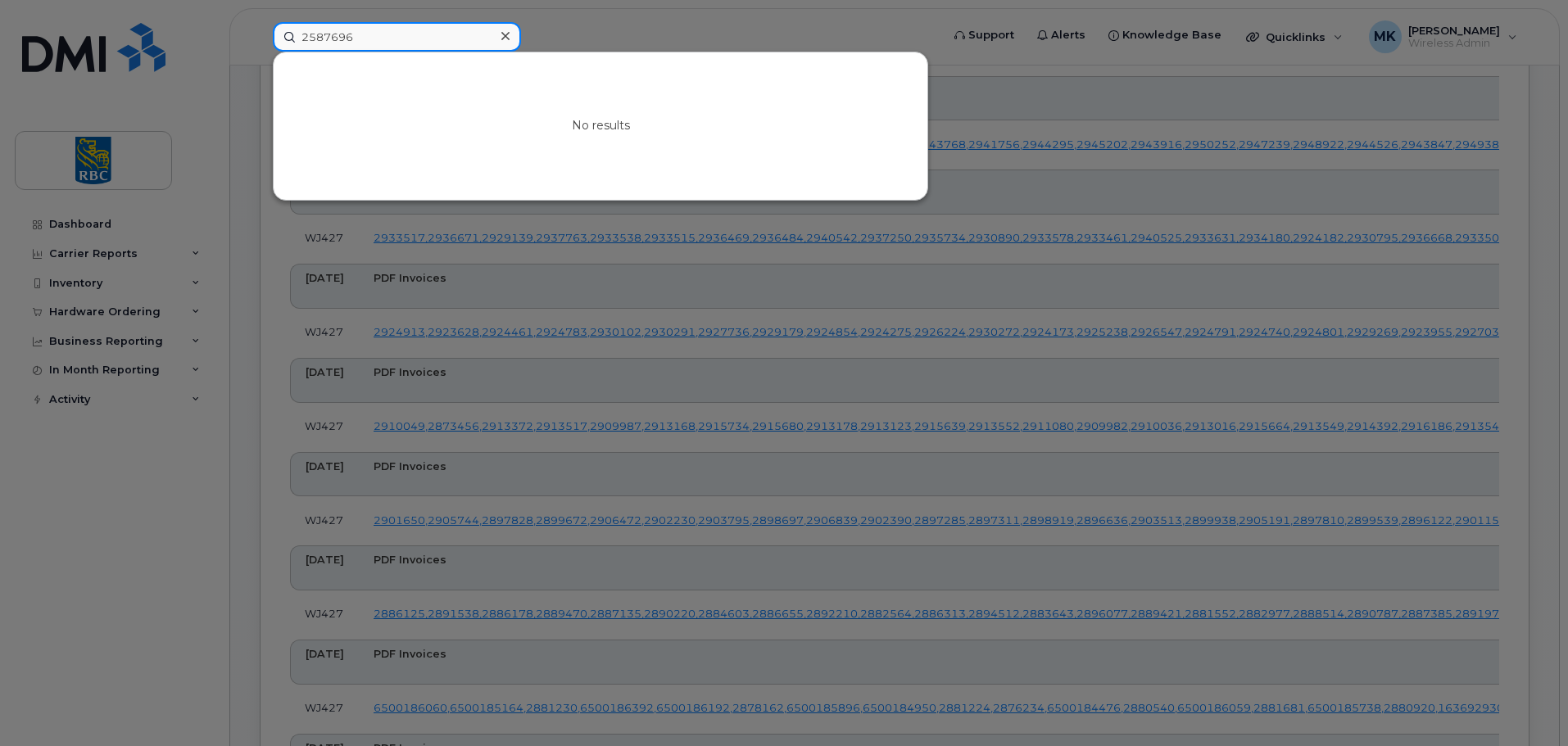
click at [427, 30] on input "2587696" at bounding box center [397, 37] width 248 height 30
drag, startPoint x: 387, startPoint y: 32, endPoint x: 341, endPoint y: 31, distance: 46.0
click at [341, 31] on input "2587696" at bounding box center [397, 37] width 248 height 30
click at [505, 34] on icon at bounding box center [505, 36] width 8 height 13
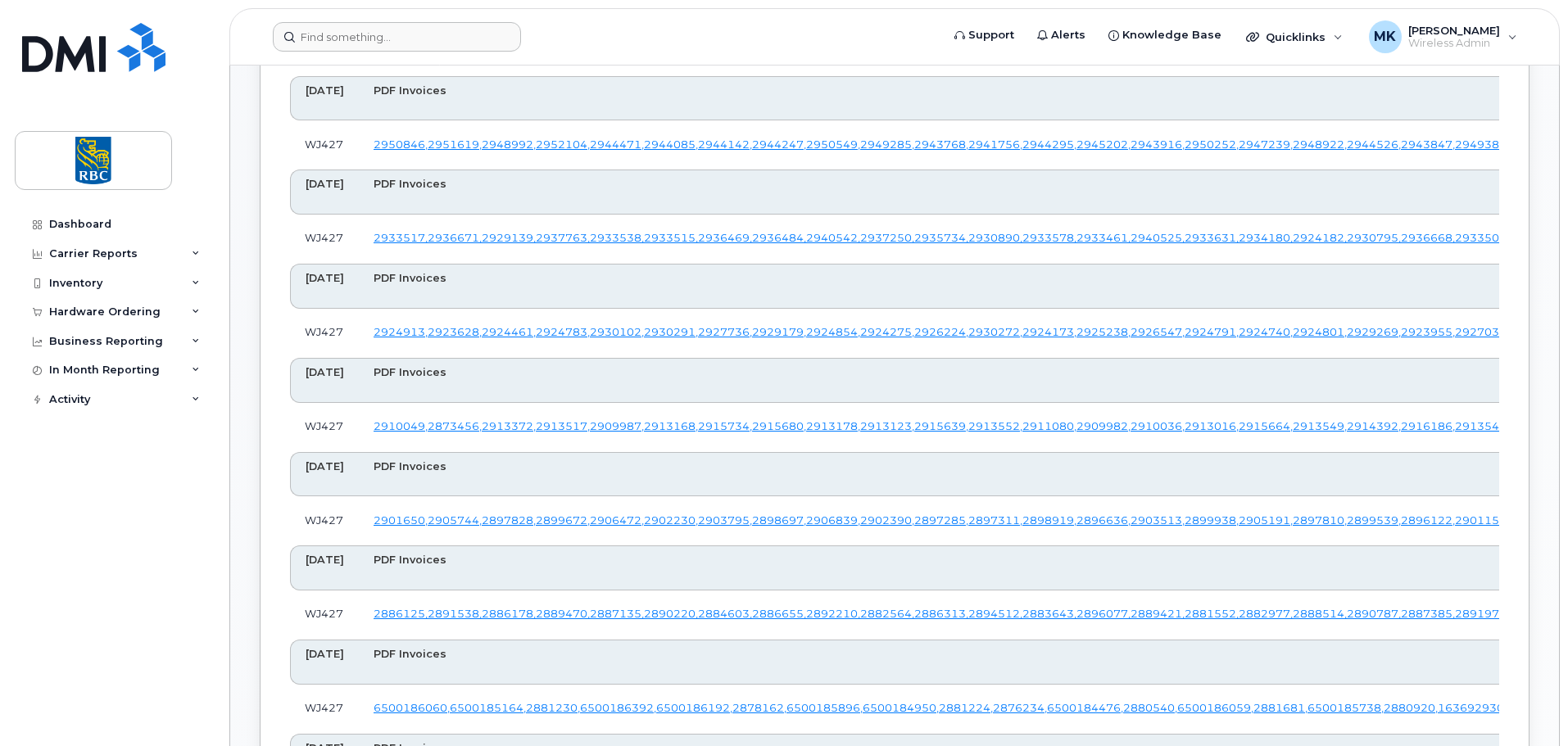
click at [707, 29] on form at bounding box center [601, 37] width 657 height 30
click at [896, 21] on header "Support Alerts Knowledge Base Quicklinks Suspend / Cancel Device Change SIM Car…" at bounding box center [895, 36] width 1331 height 57
click at [1333, 8] on div "Support Alerts Knowledge Base Quicklinks Suspend / Cancel Device Change SIM Car…" at bounding box center [895, 36] width 1331 height 57
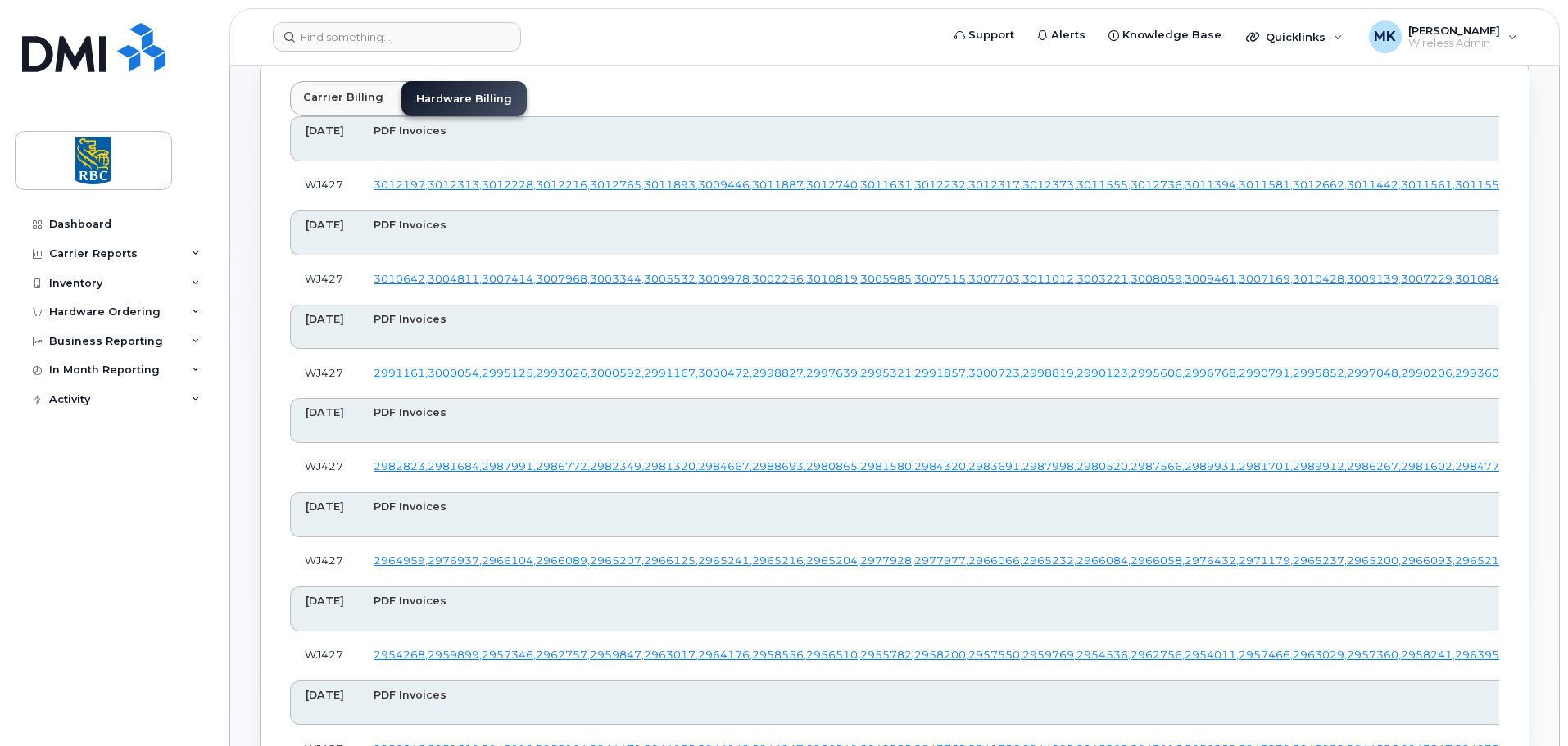
scroll to position [4399, 0]
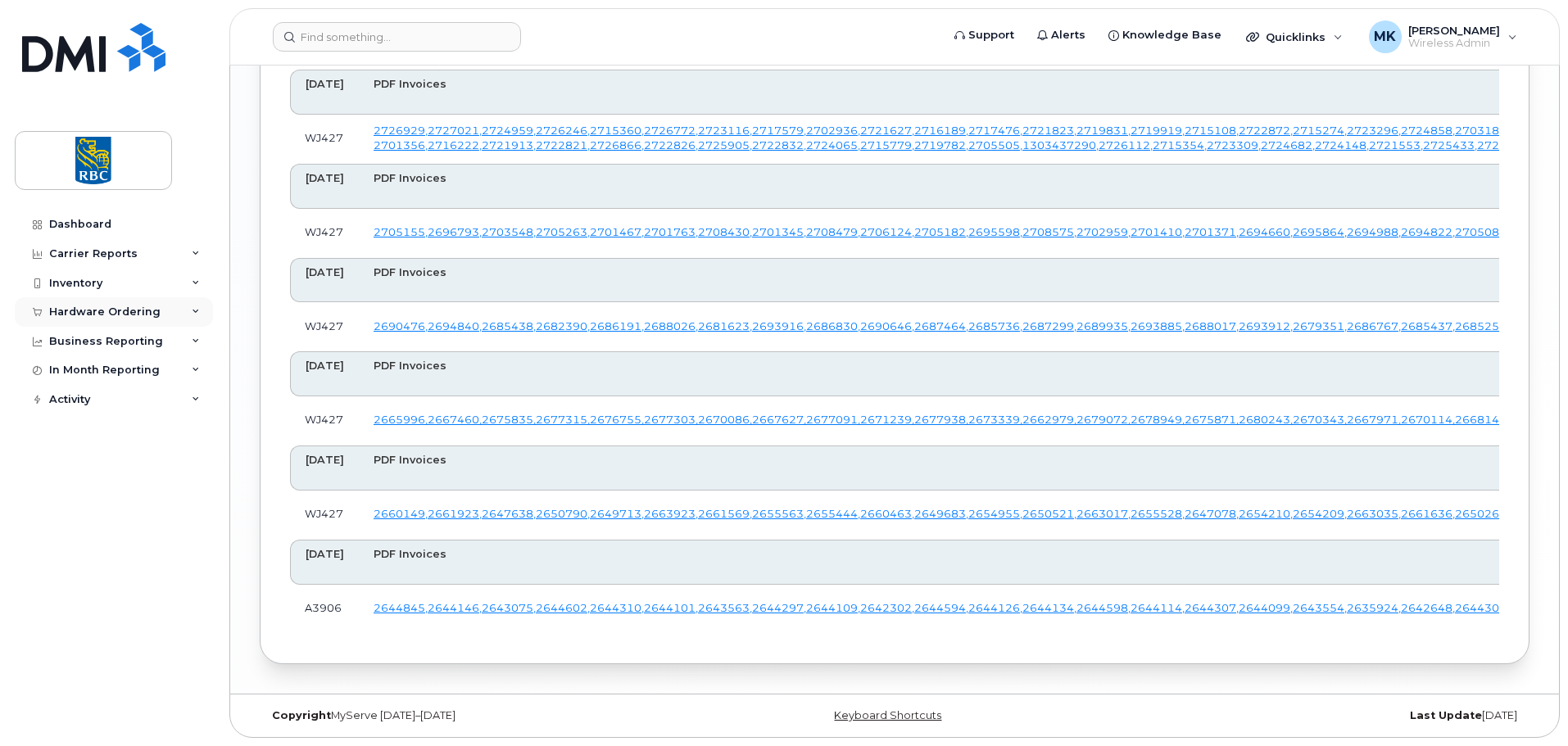
click at [140, 312] on div "Hardware Ordering" at bounding box center [104, 312] width 111 height 13
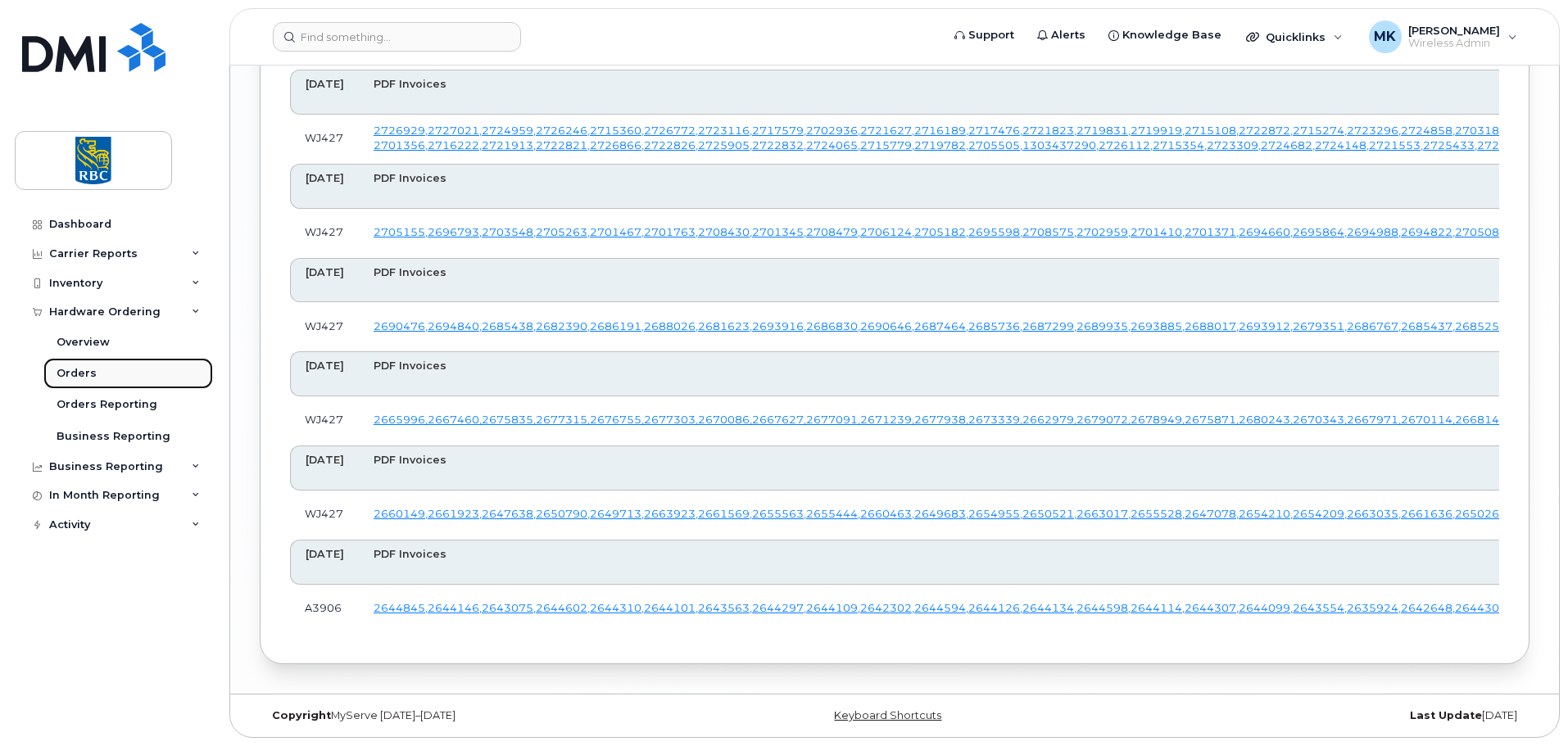
click at [77, 376] on div "Orders" at bounding box center [76, 373] width 40 height 15
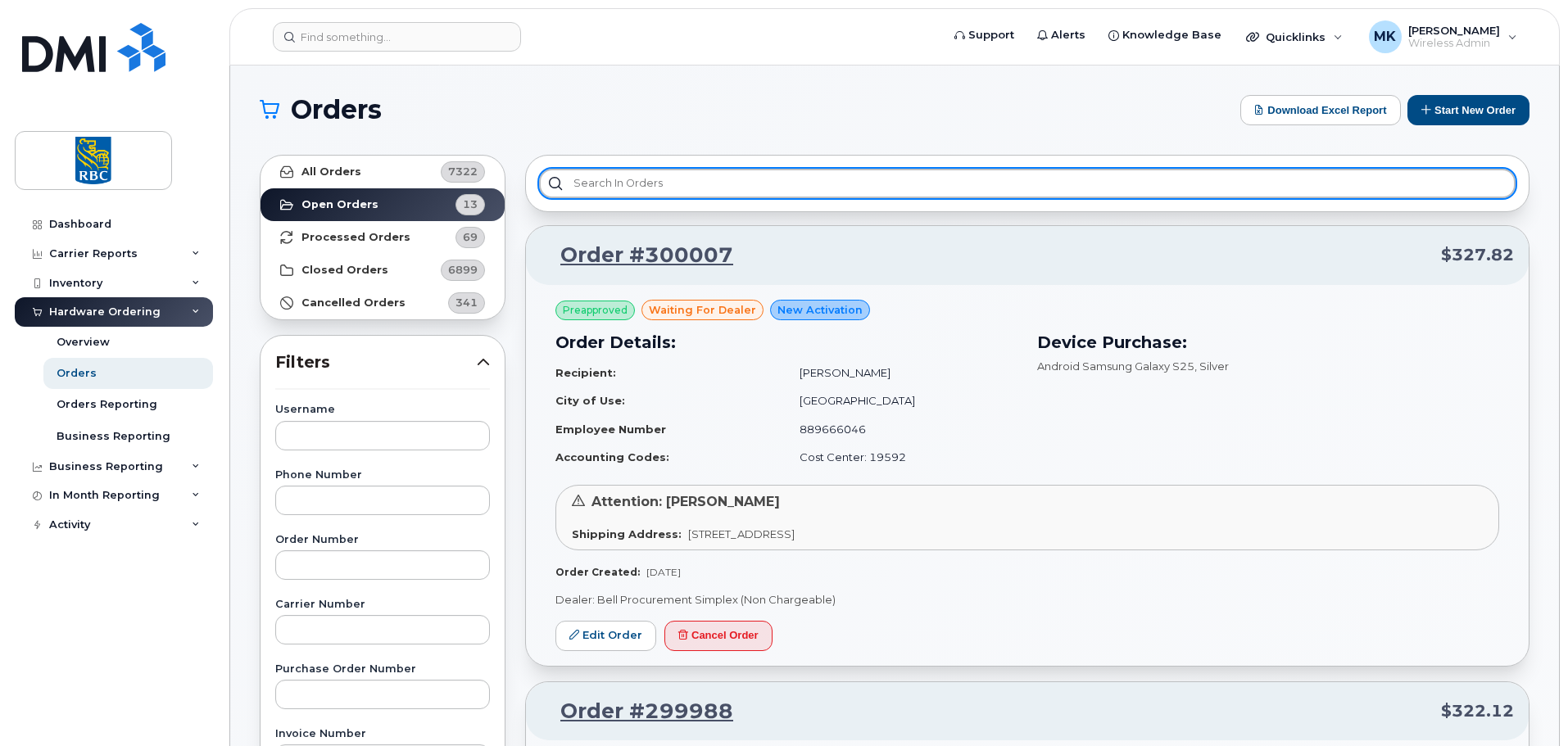
click at [653, 180] on input "text" at bounding box center [1027, 183] width 976 height 30
paste input "2587696"
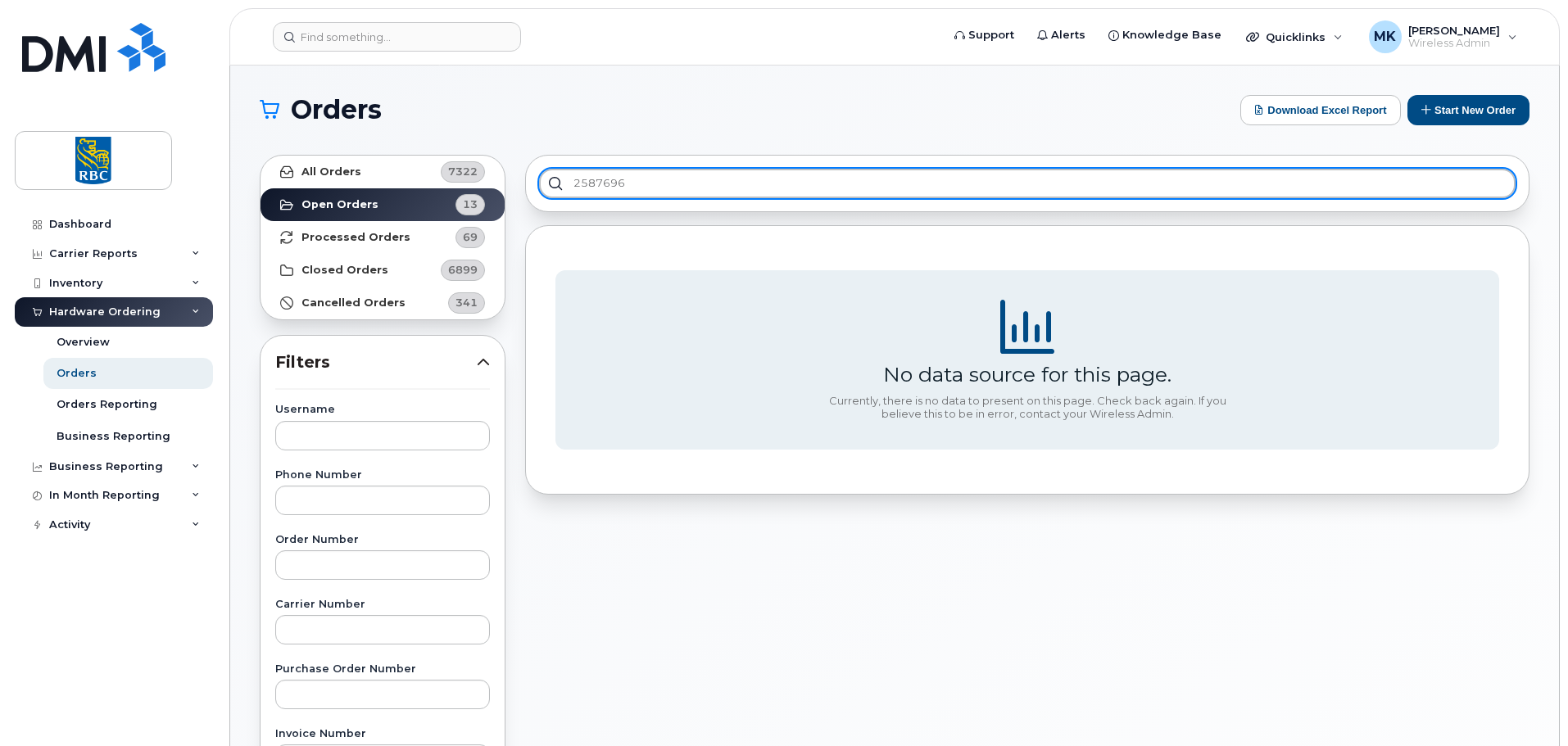
drag, startPoint x: 630, startPoint y: 190, endPoint x: 460, endPoint y: 182, distance: 170.2
click at [460, 185] on div "All Orders 7322 Open Orders 13 Processed Orders 69 Closed Orders 6899 Cancelled…" at bounding box center [895, 720] width 1290 height 1151
click at [622, 180] on input "2624304" at bounding box center [1027, 183] width 976 height 30
type input "2624304"
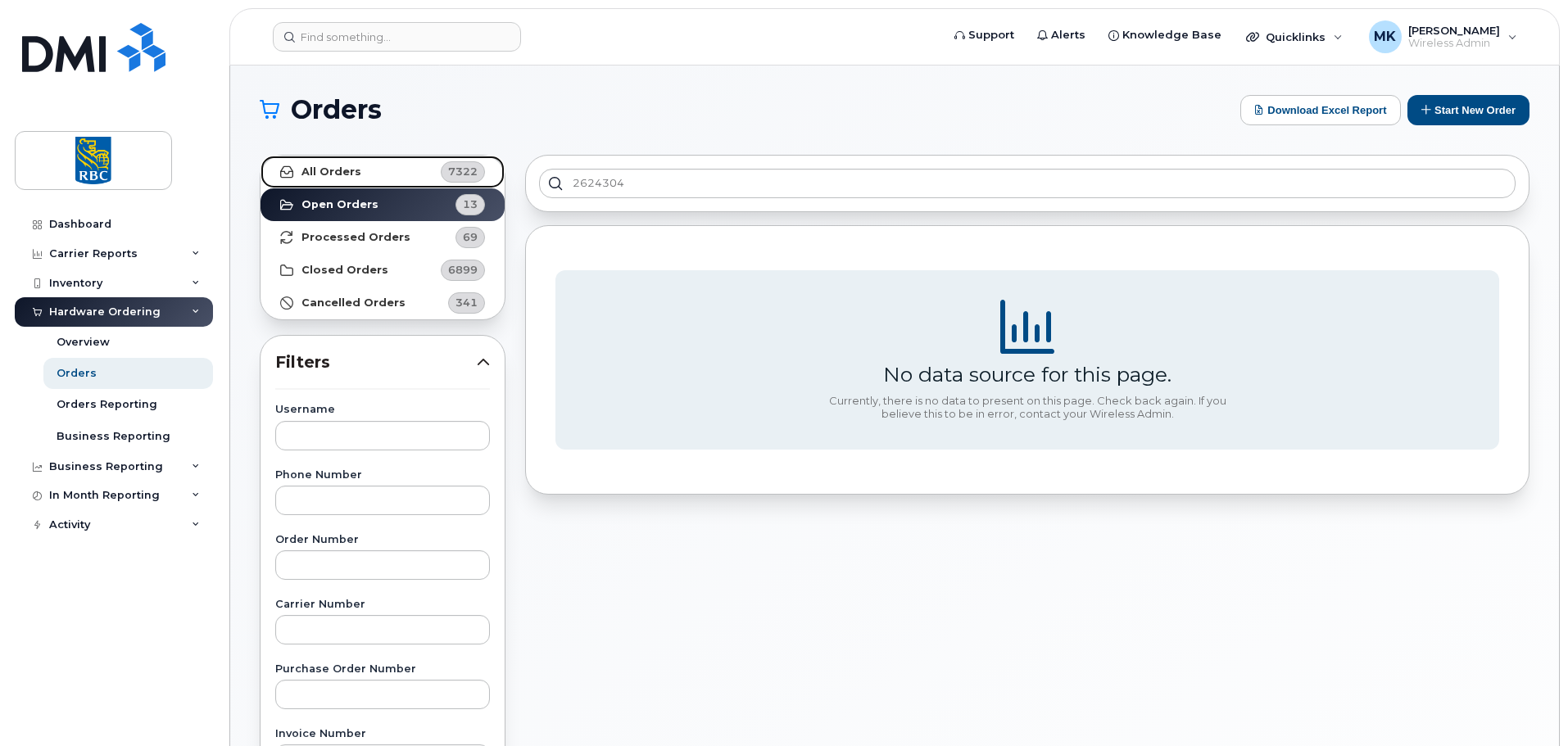
click at [419, 168] on link "All Orders 7322" at bounding box center [383, 171] width 244 height 32
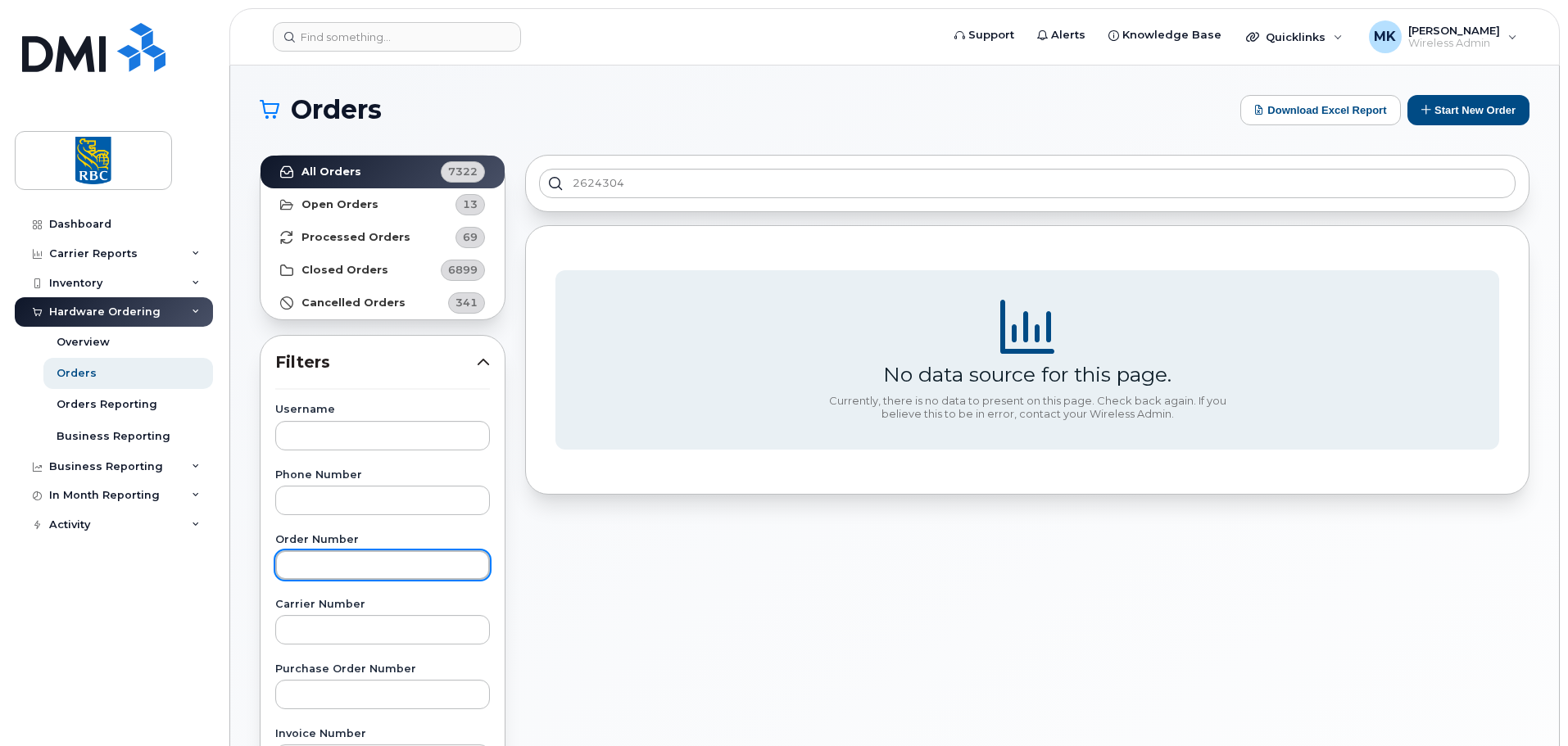
click at [357, 559] on input "text" at bounding box center [383, 565] width 215 height 30
paste input "2624304"
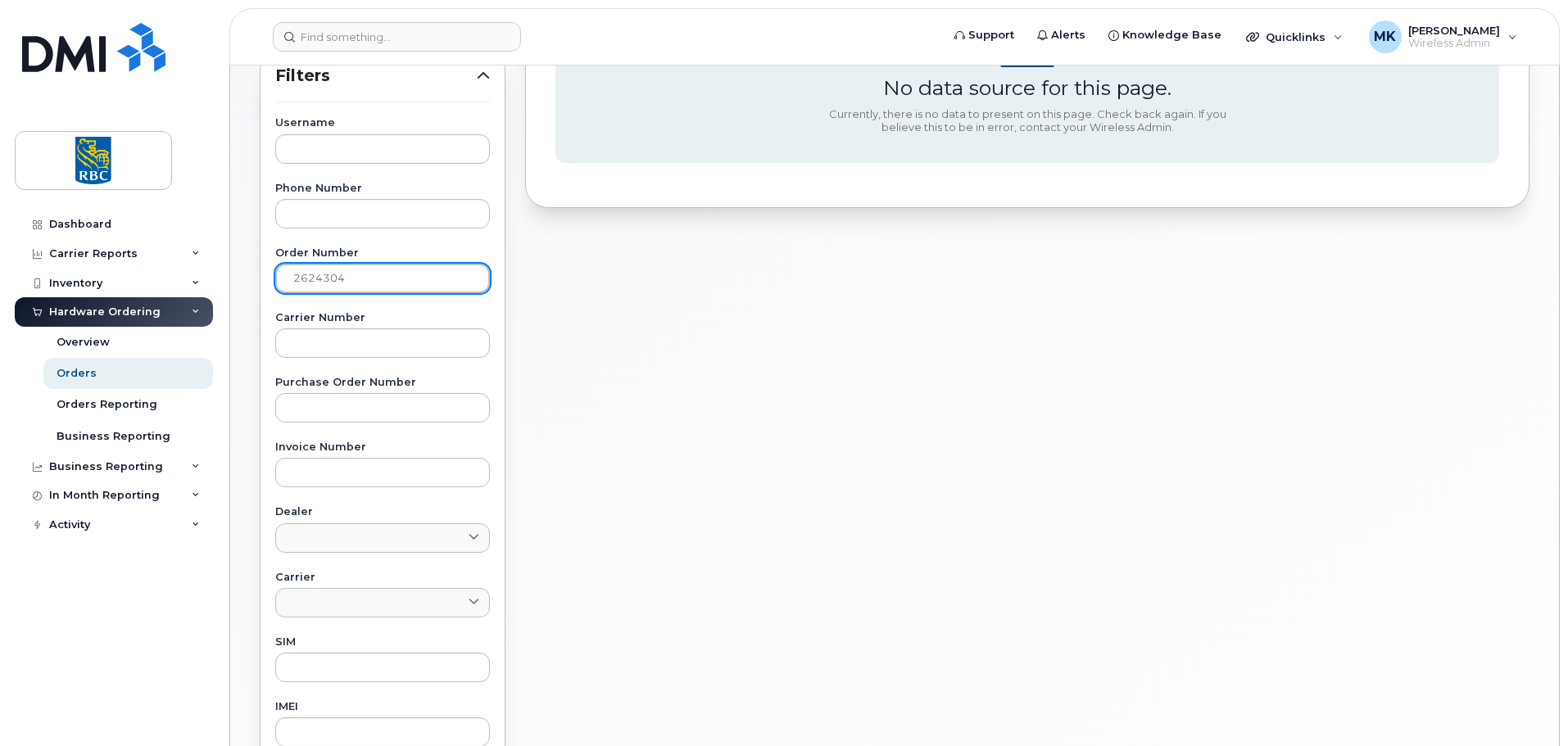
scroll to position [573, 0]
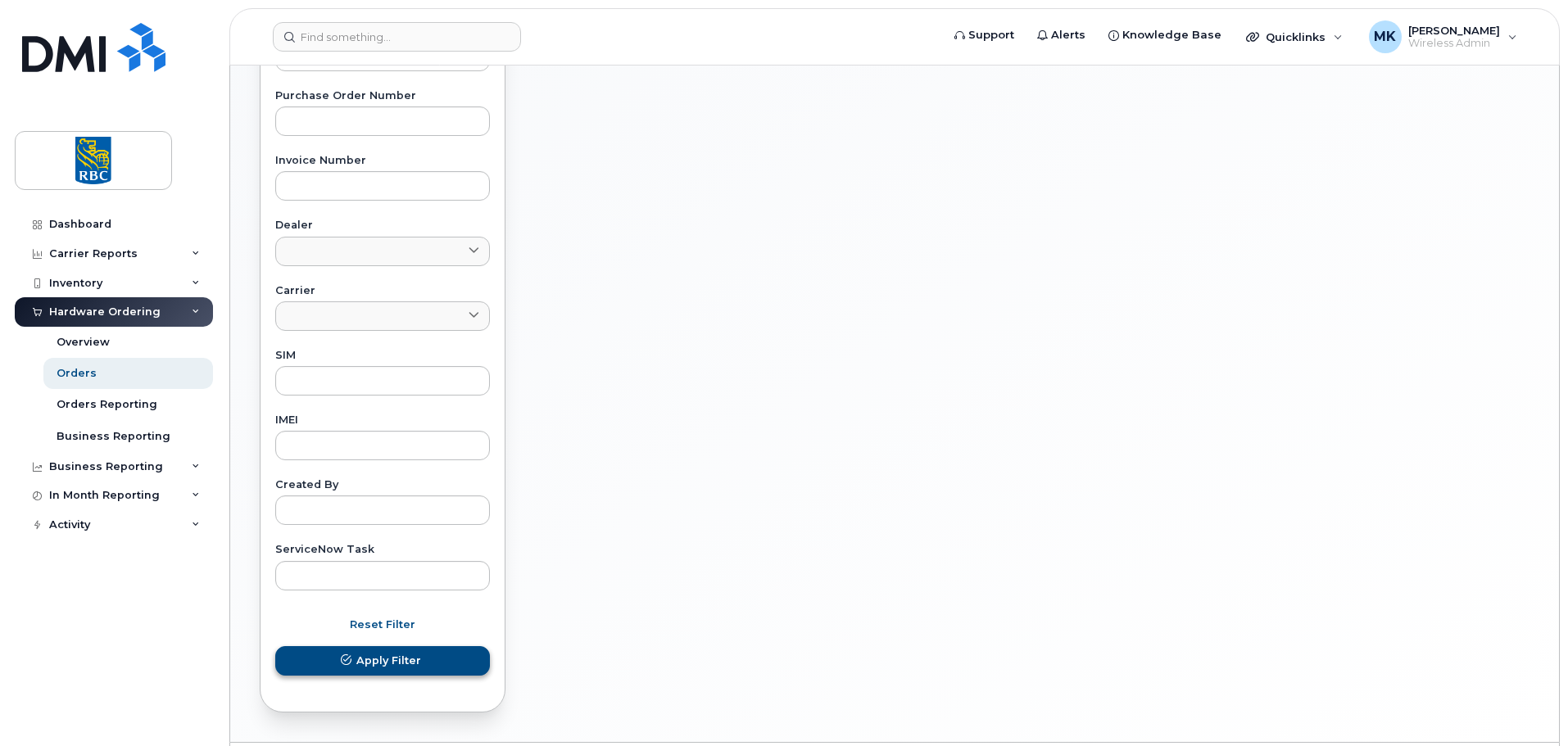
type input "2624304"
click at [387, 665] on span "Apply Filter" at bounding box center [389, 661] width 65 height 16
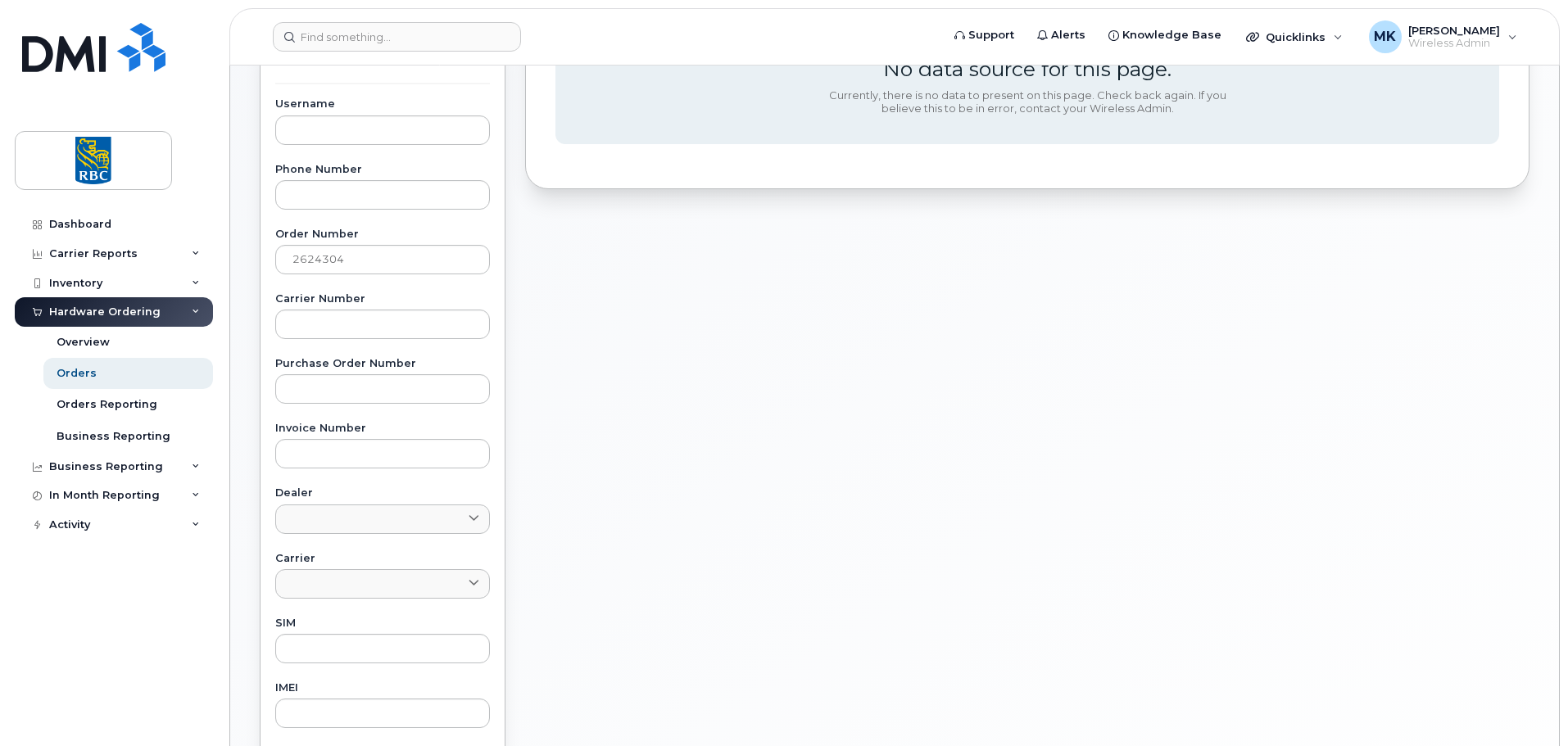
scroll to position [0, 0]
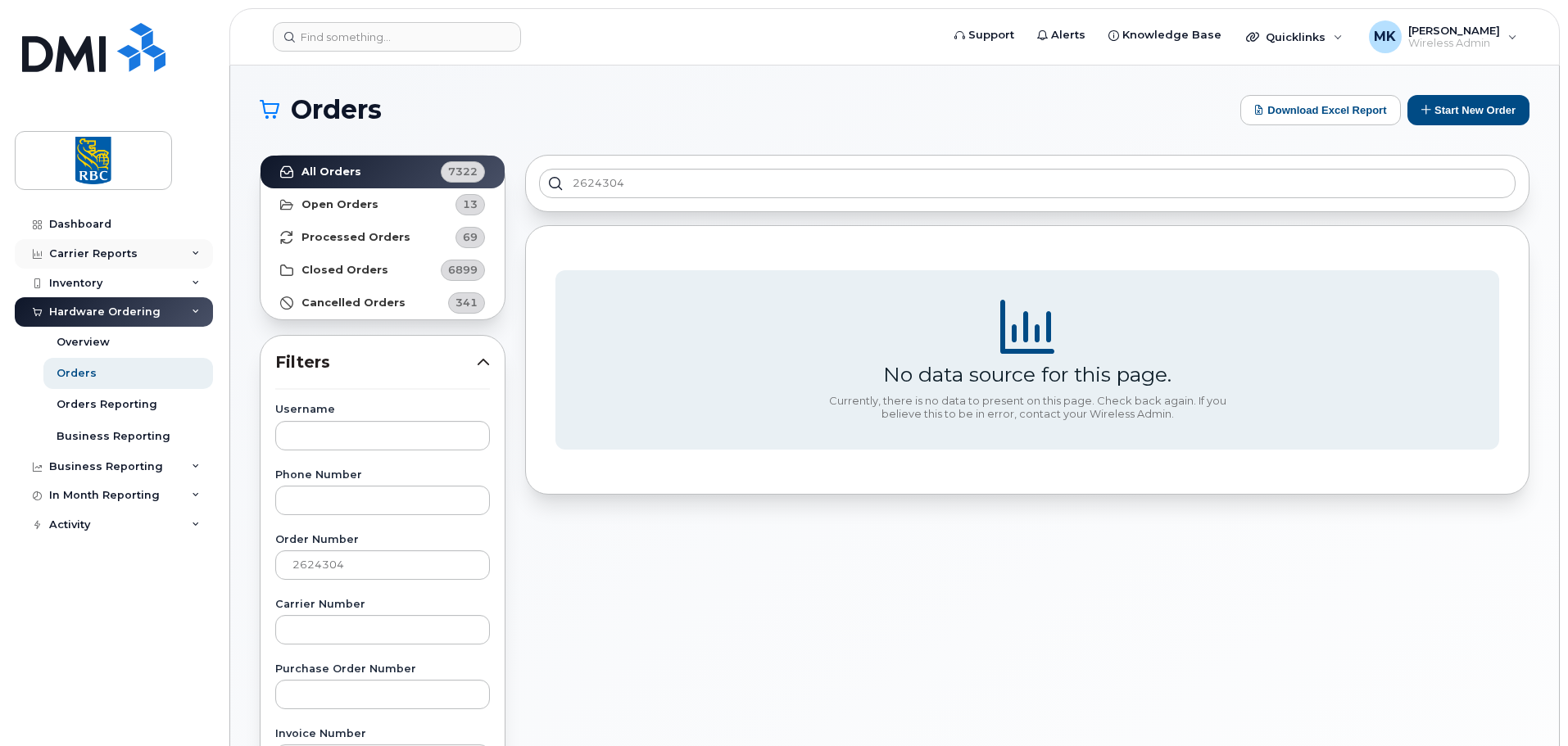
click at [133, 254] on div "Carrier Reports" at bounding box center [114, 254] width 198 height 30
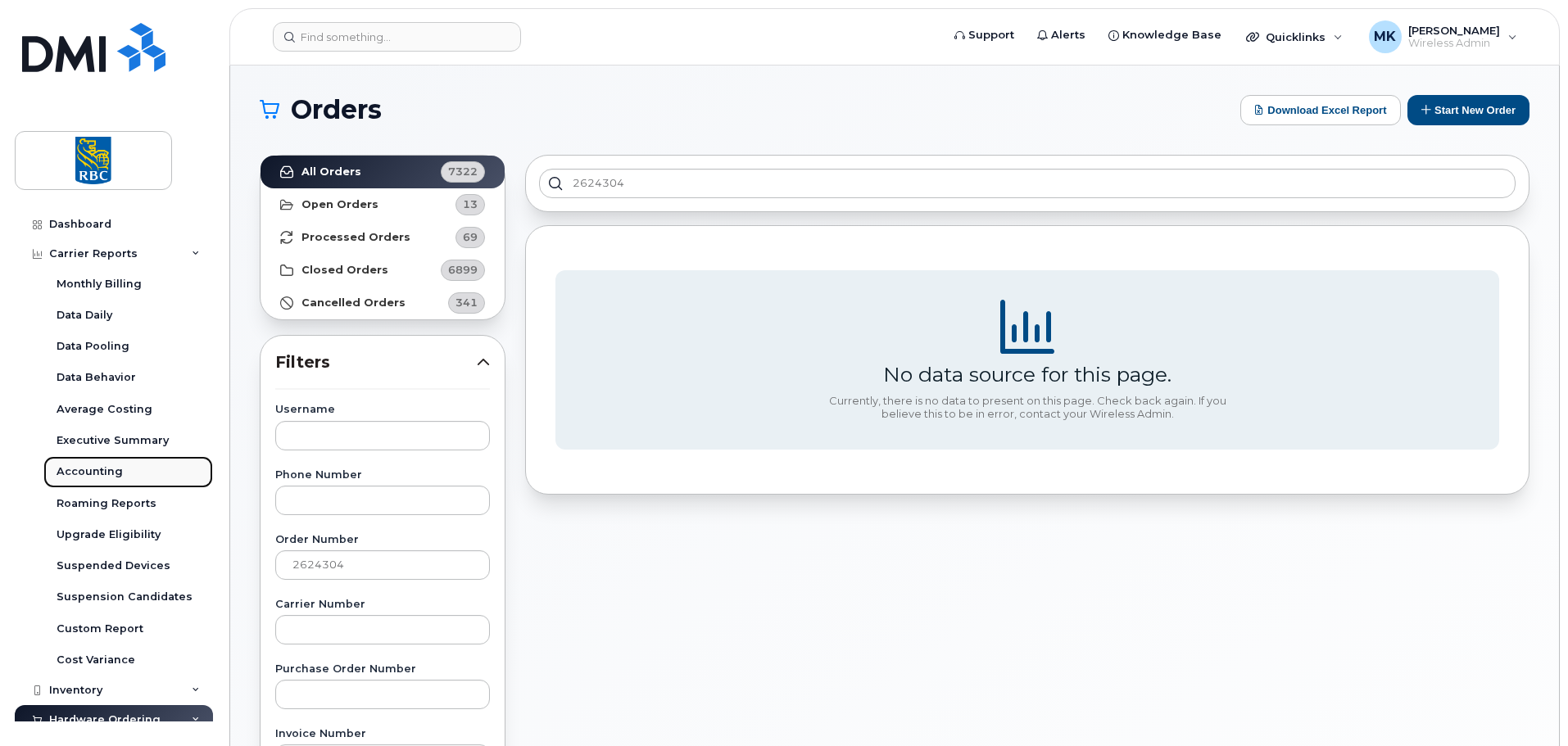
click at [122, 472] on link "Accounting" at bounding box center [127, 471] width 169 height 31
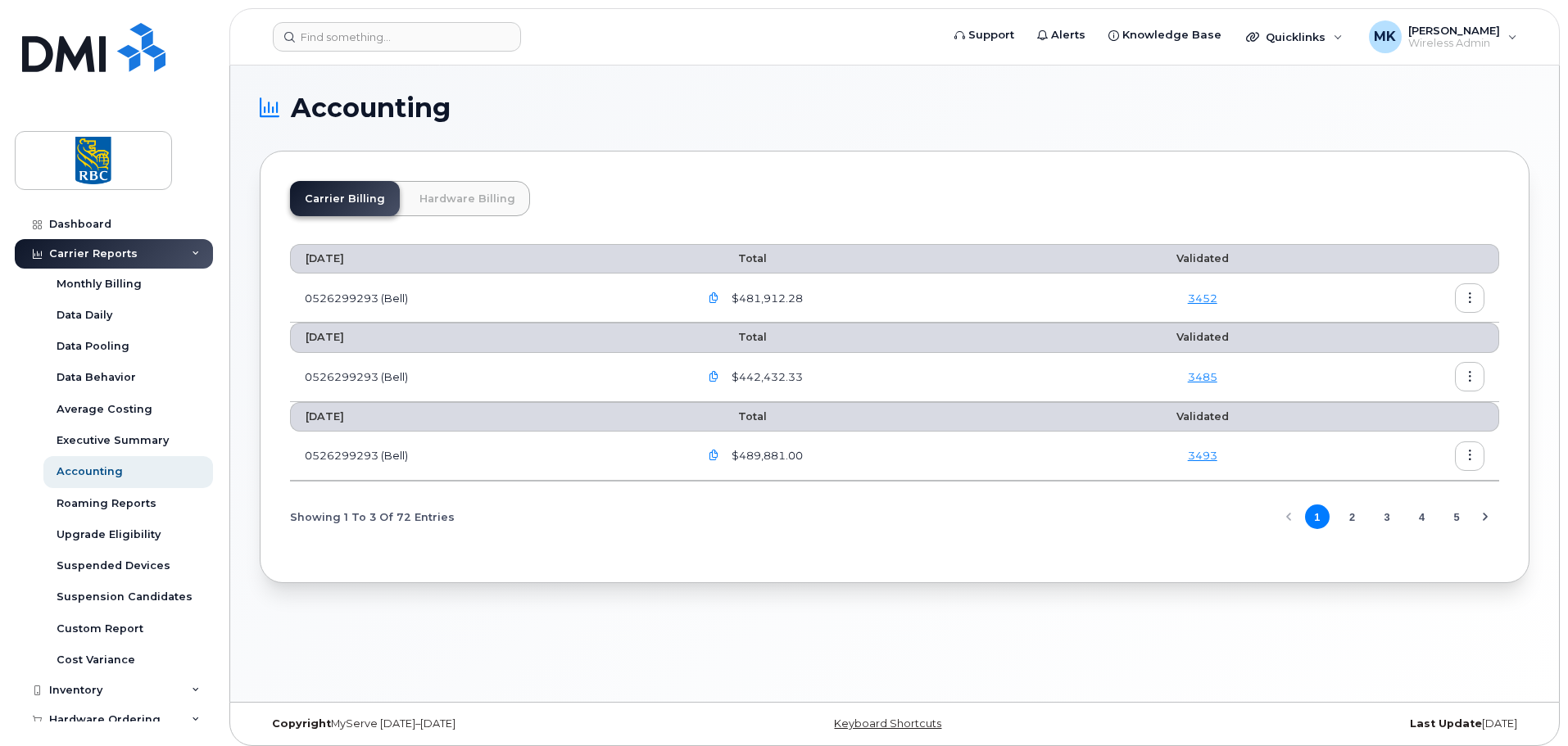
click at [497, 198] on link "Hardware Billing" at bounding box center [467, 198] width 126 height 35
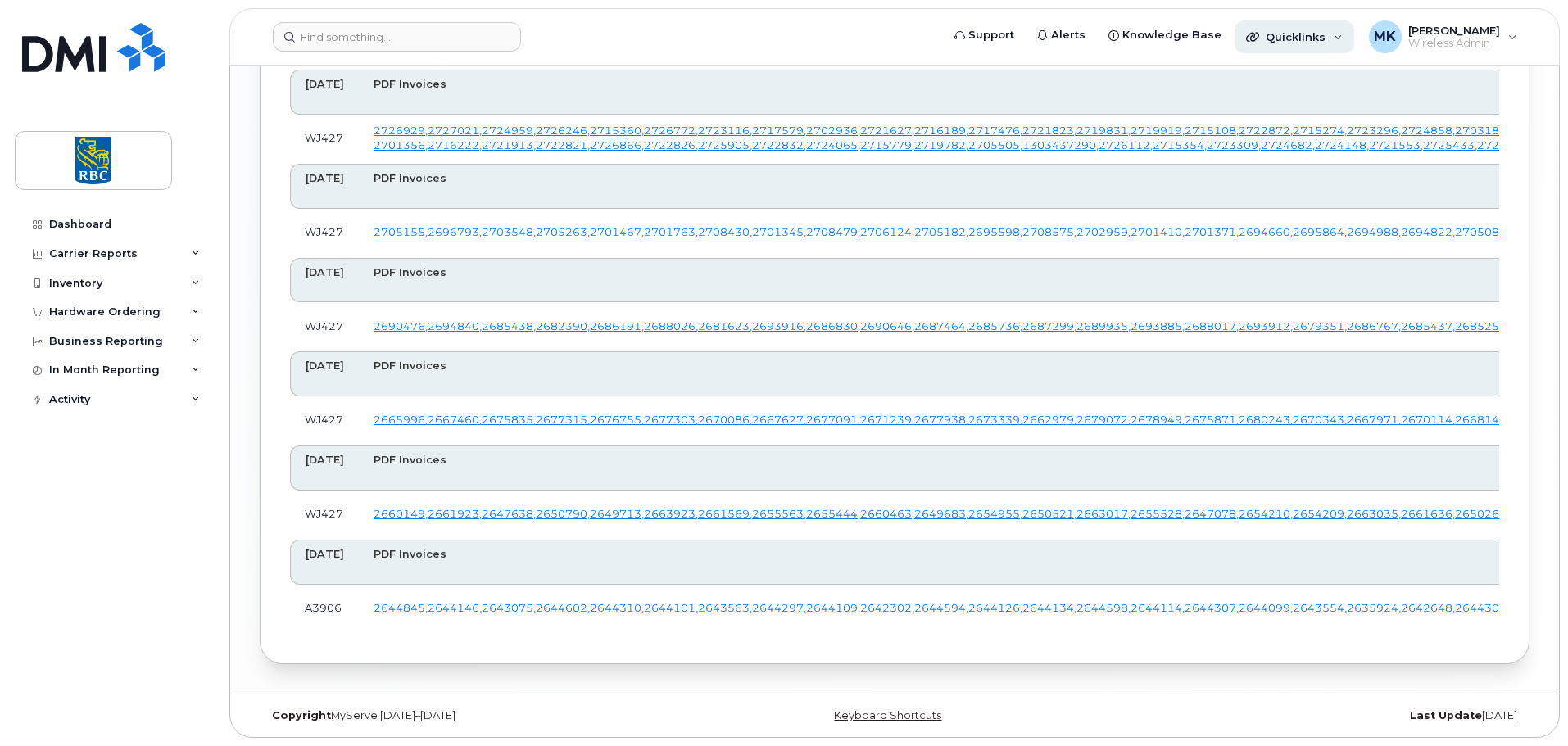
scroll to position [6617, 0]
drag, startPoint x: 1214, startPoint y: 371, endPoint x: 1375, endPoint y: 346, distance: 162.9
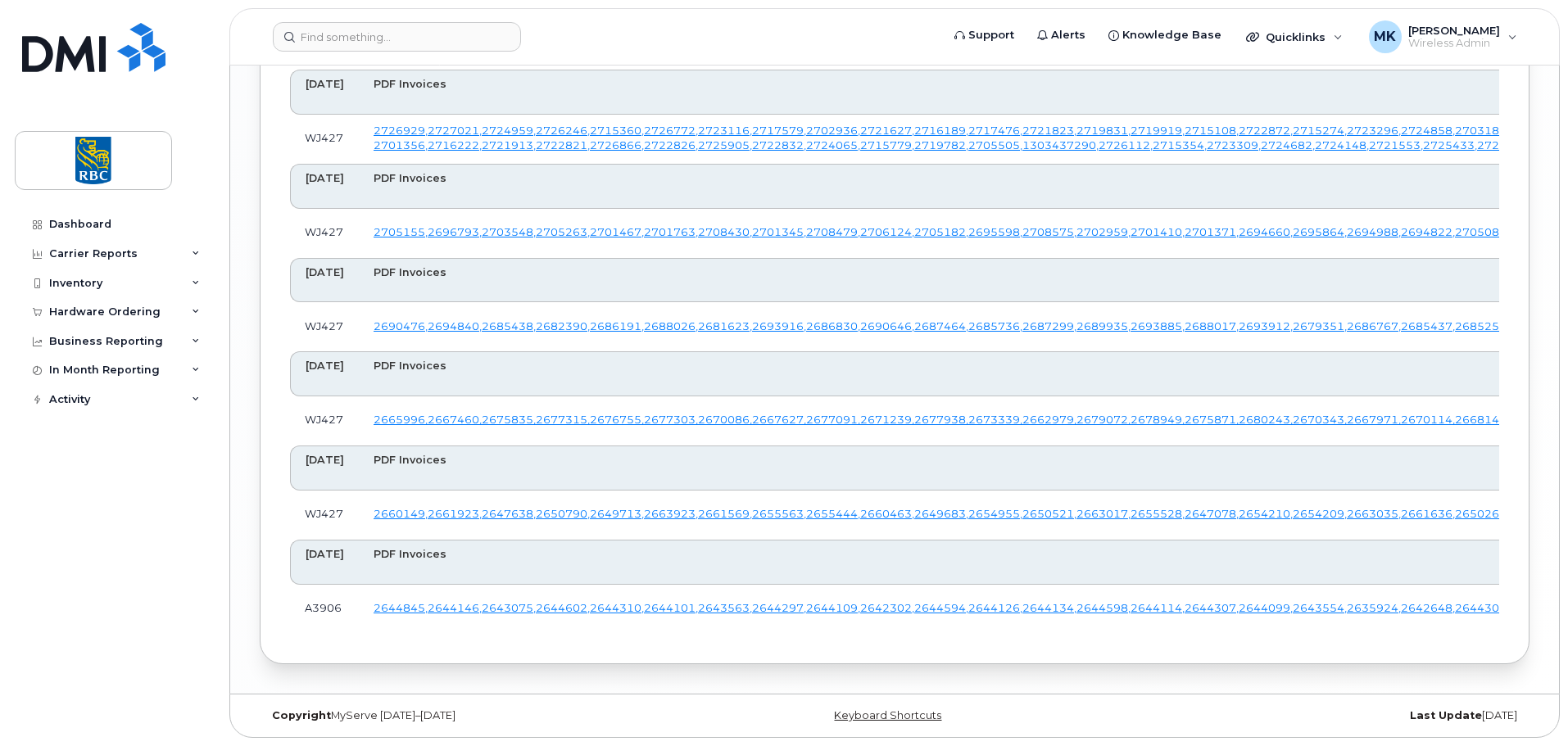
drag, startPoint x: 1422, startPoint y: 190, endPoint x: 1413, endPoint y: 184, distance: 10.8
drag, startPoint x: 1413, startPoint y: 184, endPoint x: 708, endPoint y: 385, distance: 733.1
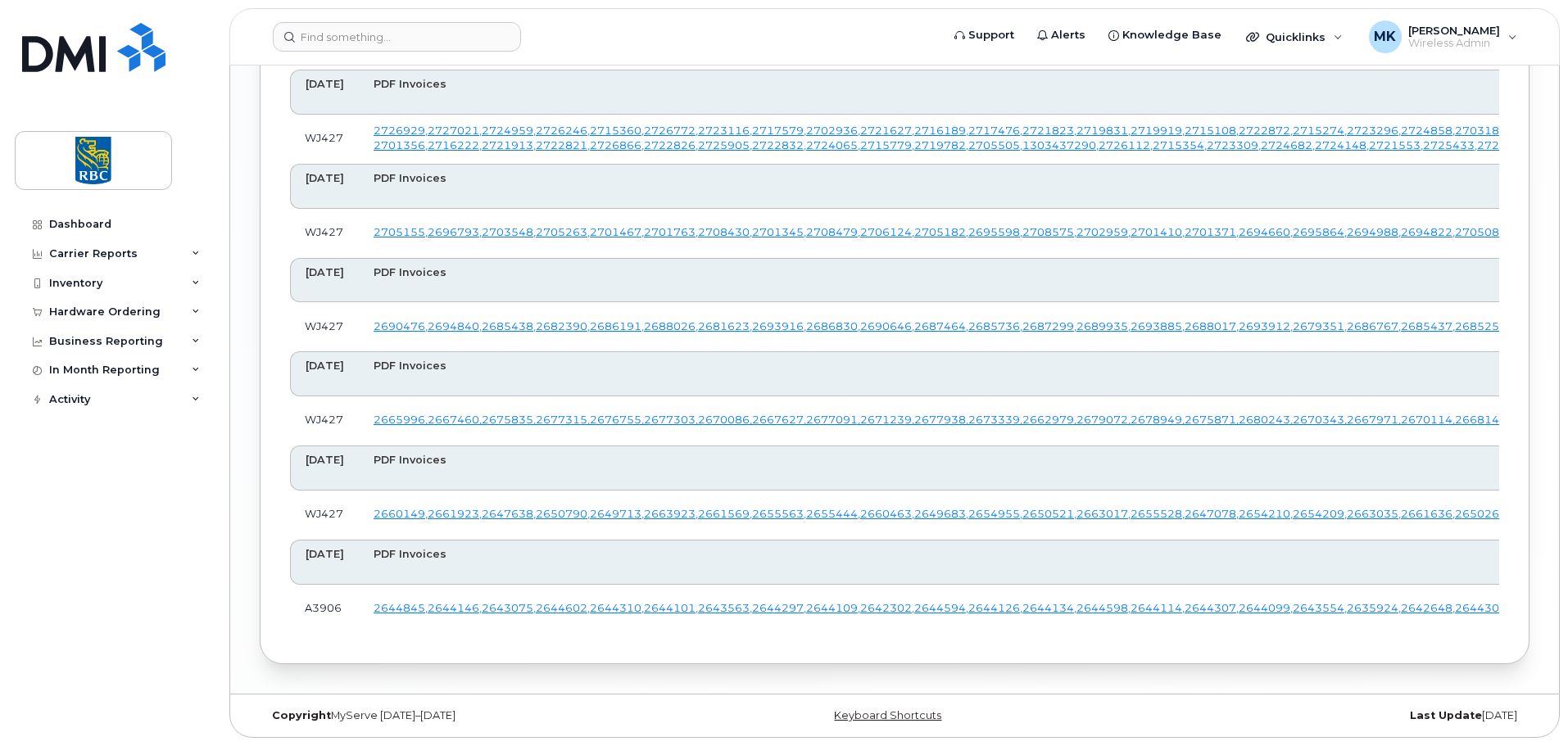
click at [345, 258] on td "WJ427" at bounding box center [324, 233] width 68 height 49
click at [428, 239] on link "2705155 ," at bounding box center [401, 233] width 54 height 12
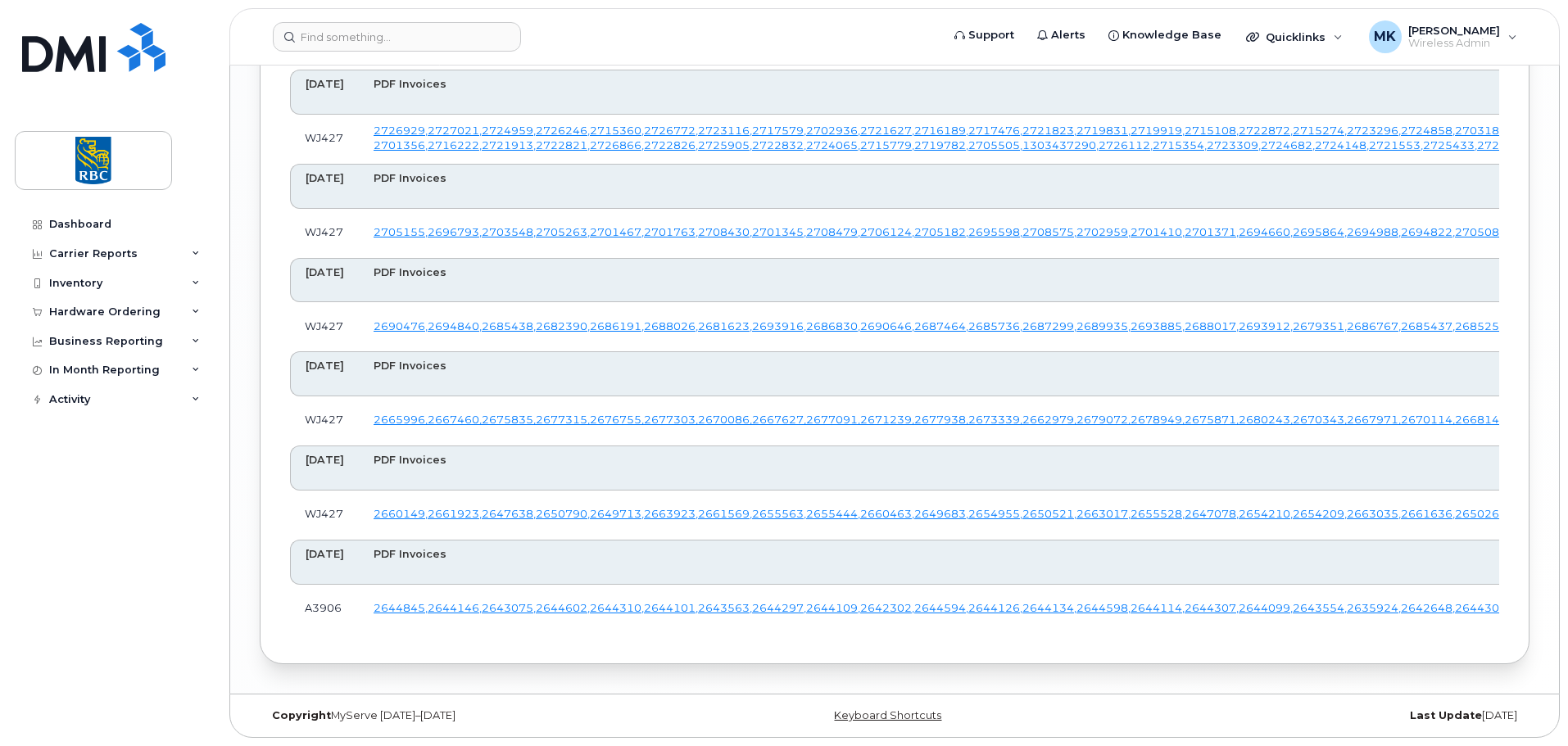
click at [356, 258] on td "WJ427" at bounding box center [324, 233] width 68 height 49
drag, startPoint x: 284, startPoint y: 327, endPoint x: 276, endPoint y: 362, distance: 35.9
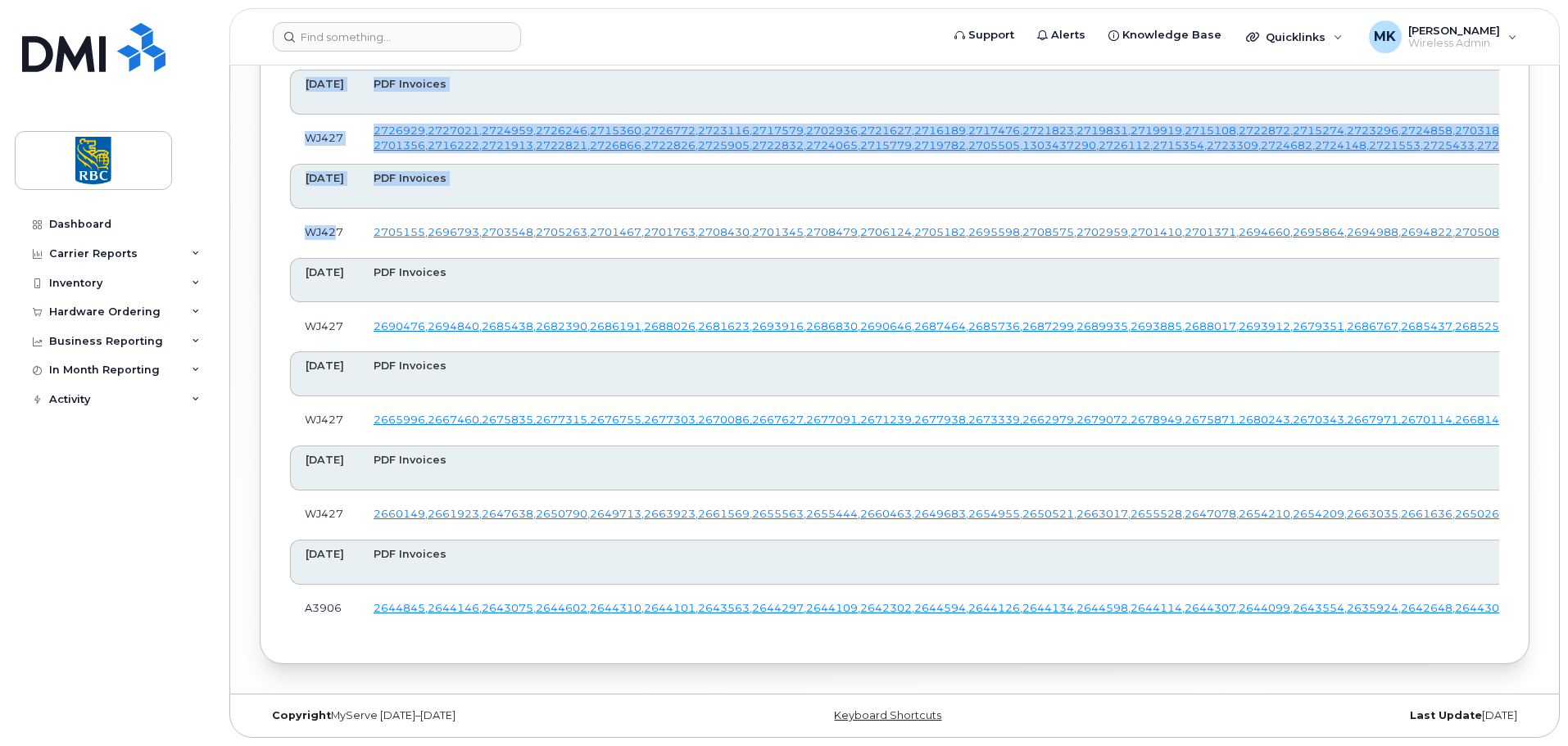
click at [314, 258] on td "WJ427" at bounding box center [324, 233] width 68 height 49
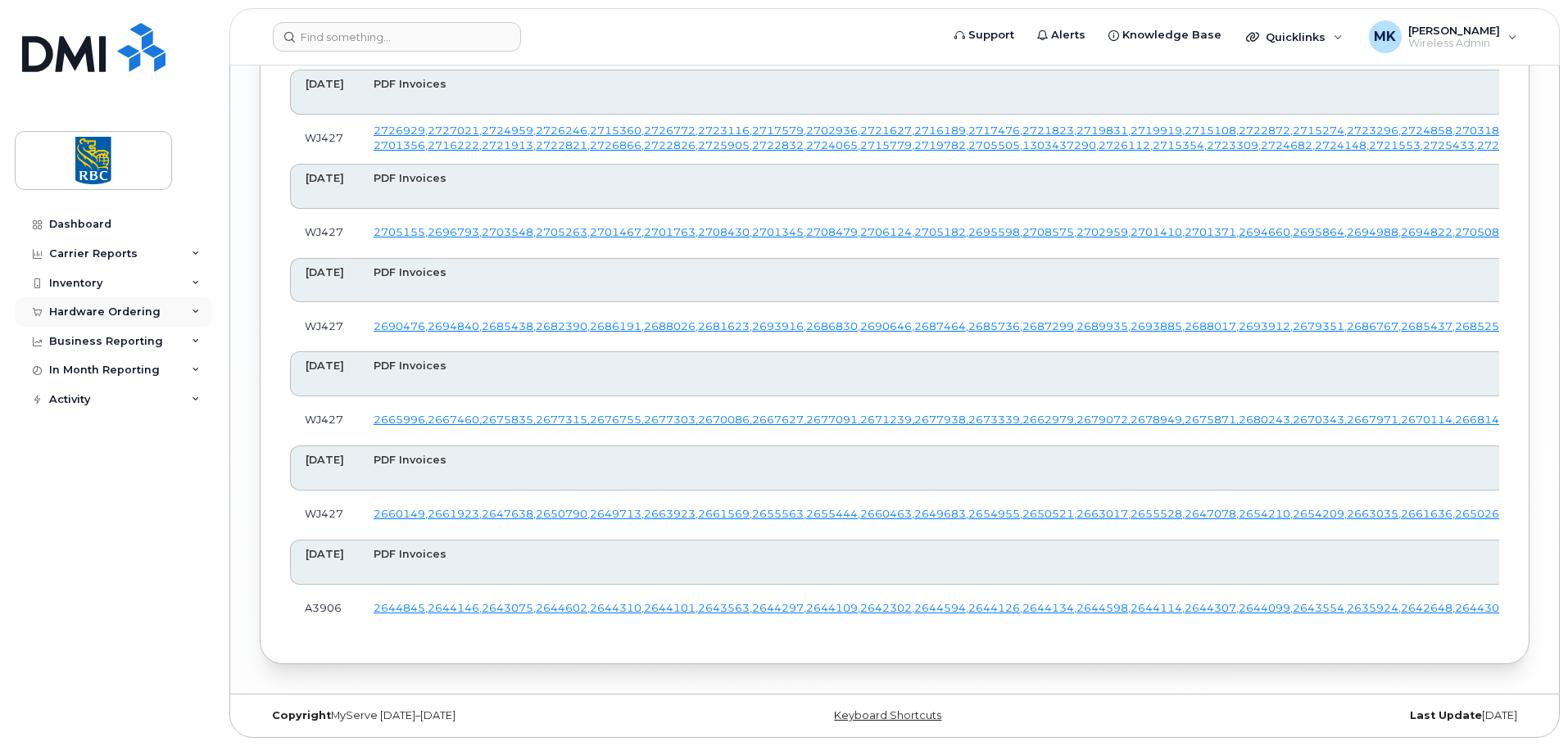
click at [90, 318] on div "Hardware Ordering" at bounding box center [104, 312] width 111 height 13
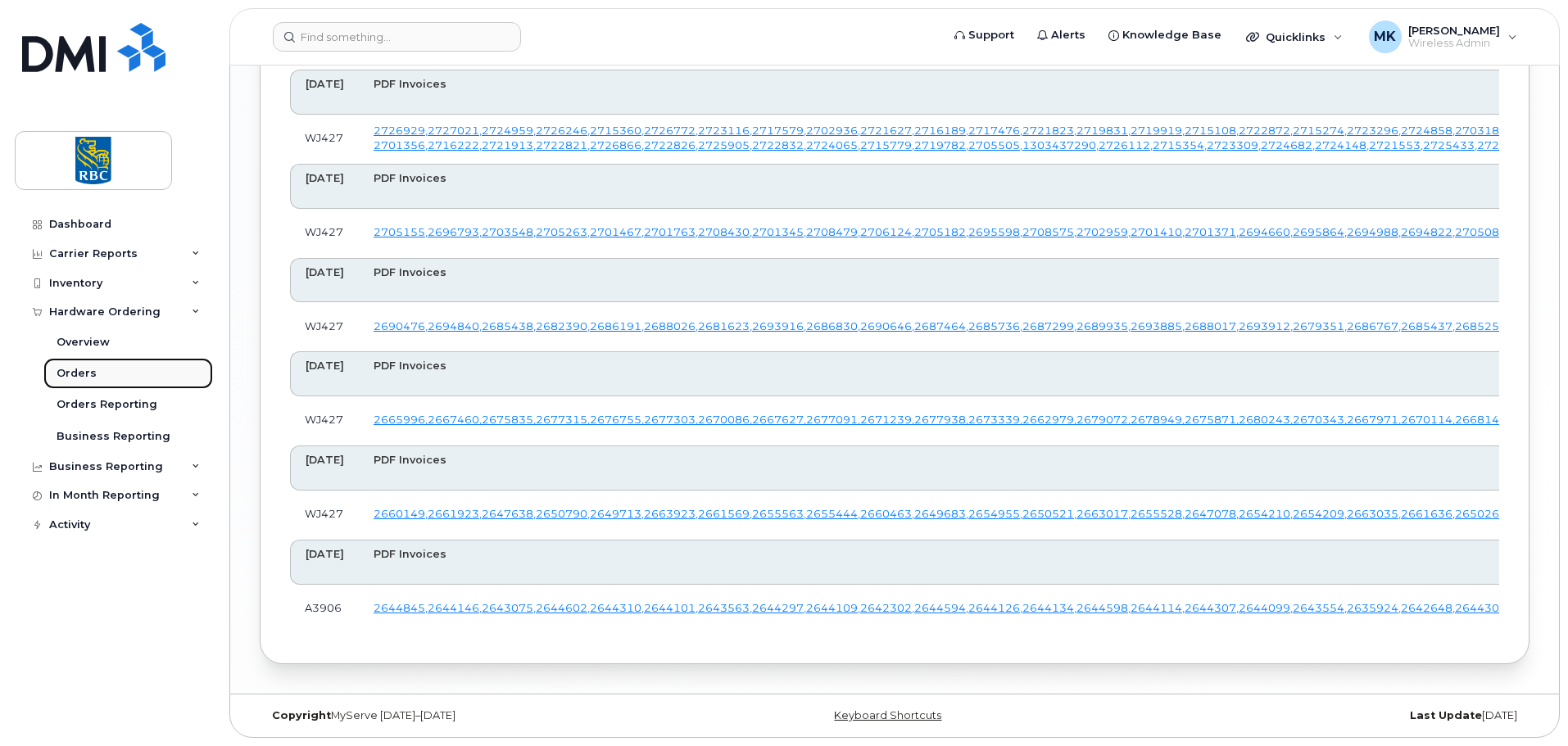
click at [88, 374] on div "Orders" at bounding box center [76, 373] width 40 height 15
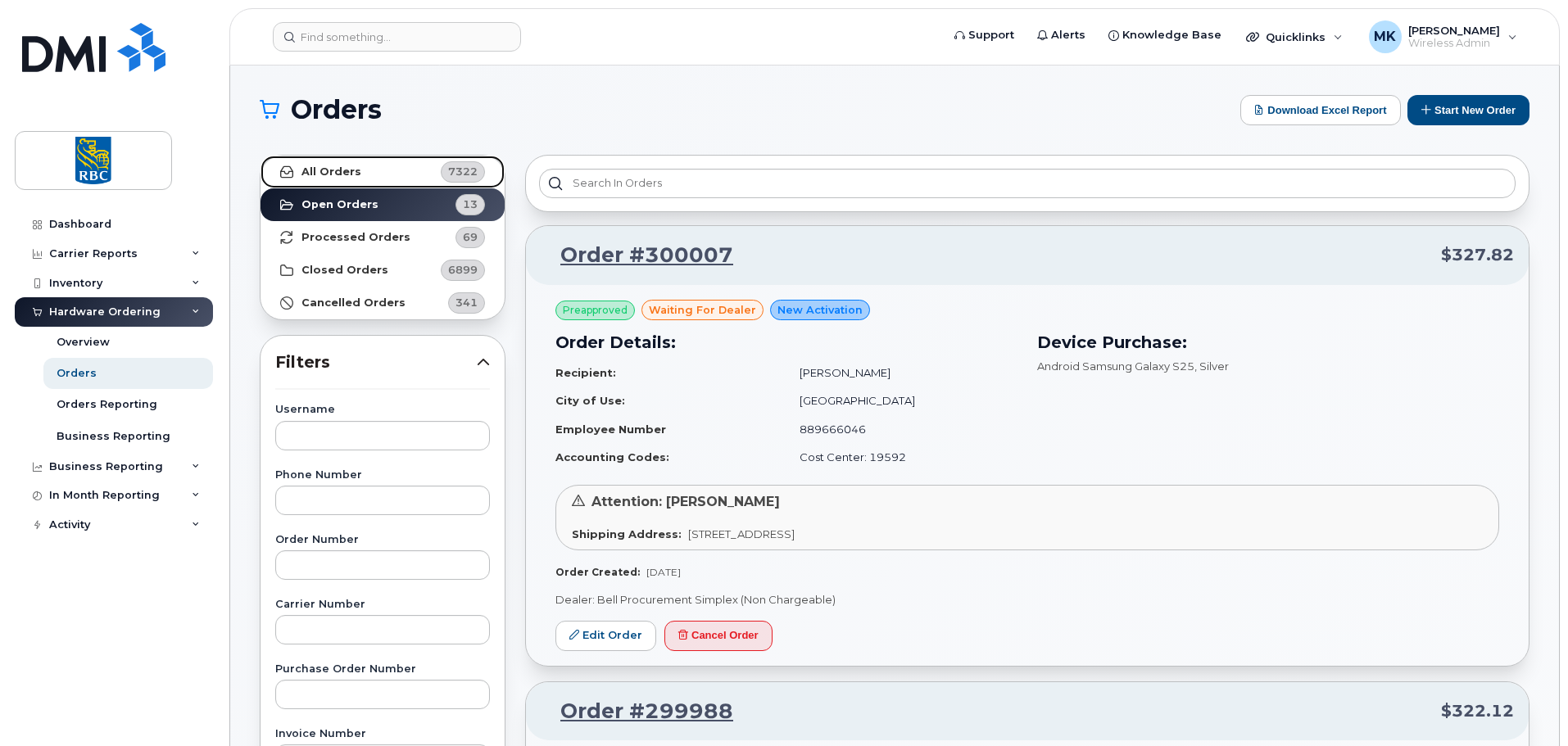
click at [402, 180] on link "All Orders 7322" at bounding box center [383, 171] width 244 height 32
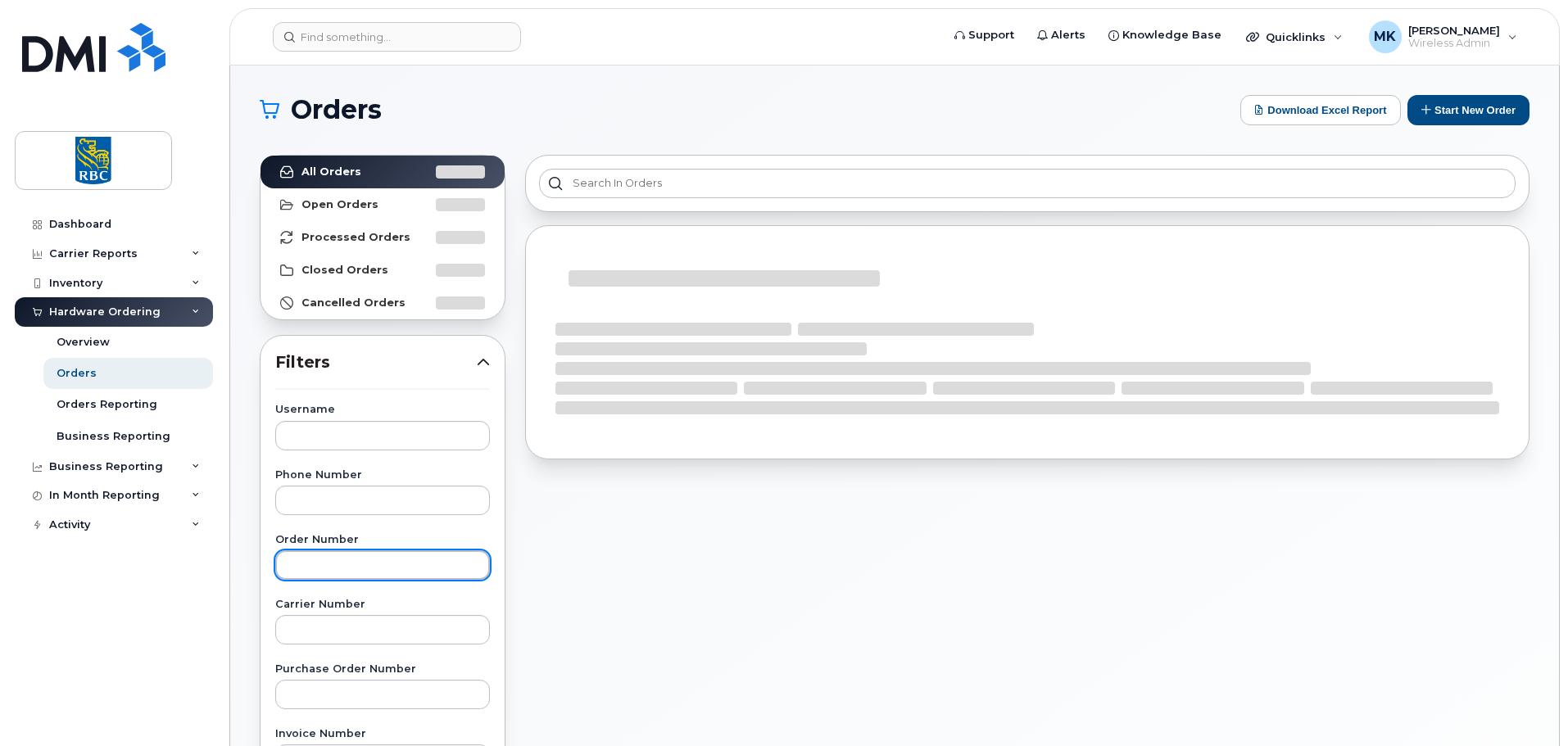
click at [385, 571] on input "text" at bounding box center [383, 565] width 215 height 30
paste input "2705147"
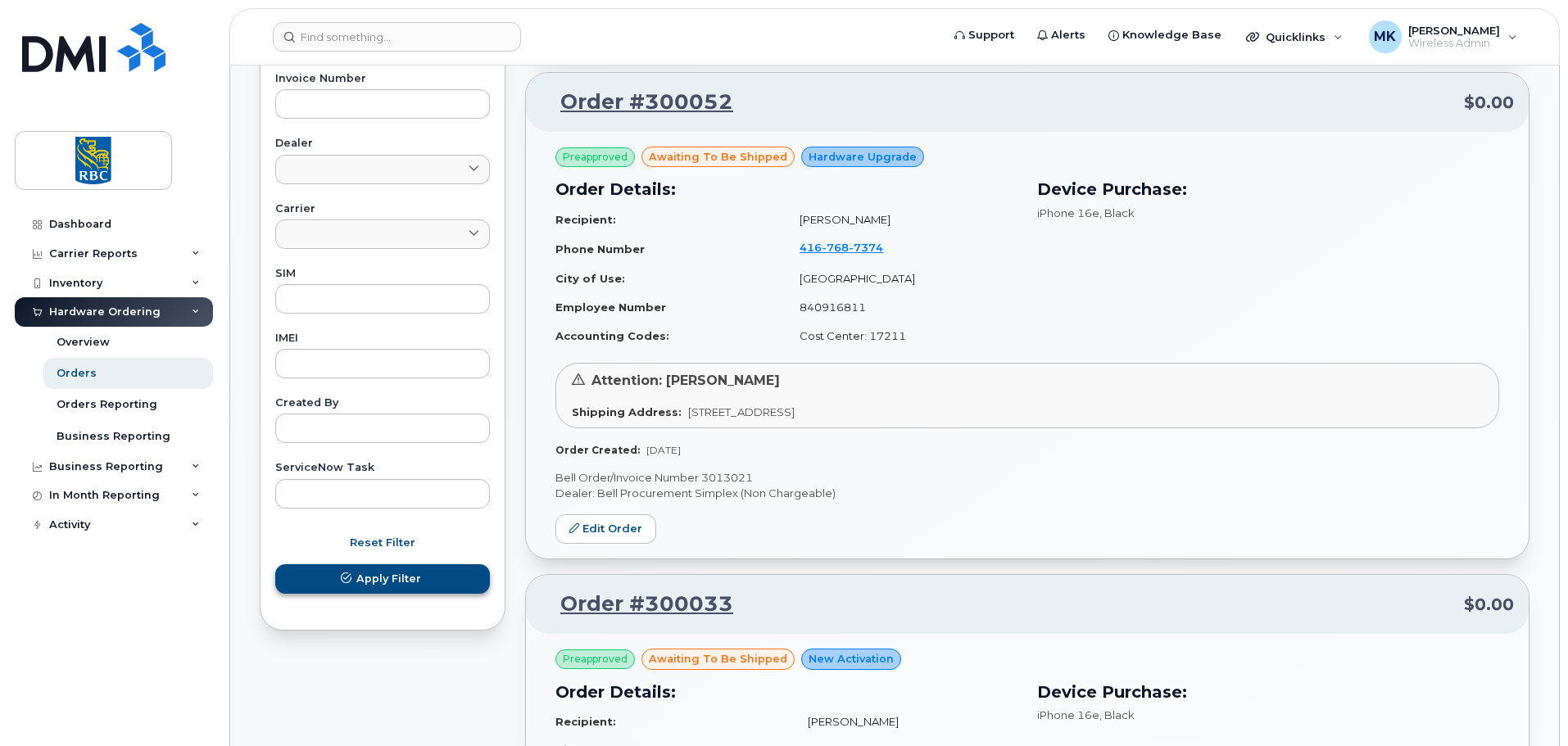
type input "2705147"
click at [409, 579] on span "Apply Filter" at bounding box center [389, 578] width 65 height 16
